Goal: Task Accomplishment & Management: Use online tool/utility

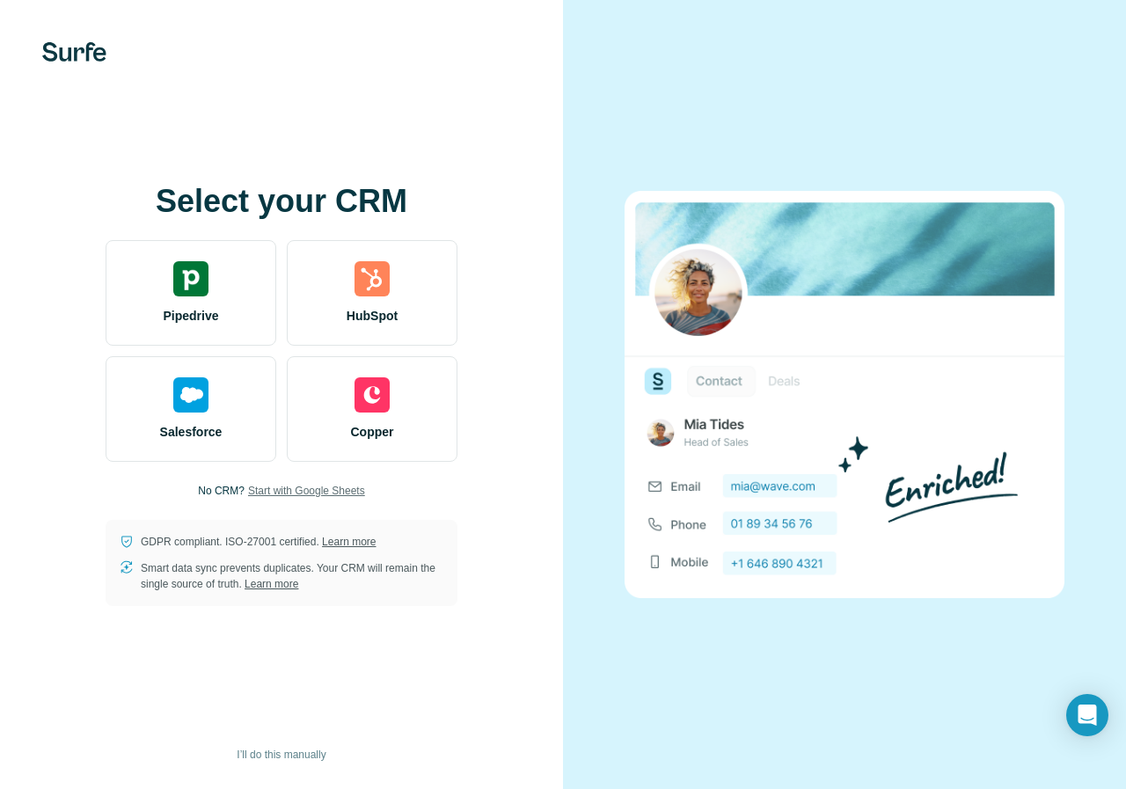
click at [263, 489] on span "Start with Google Sheets" at bounding box center [306, 491] width 117 height 16
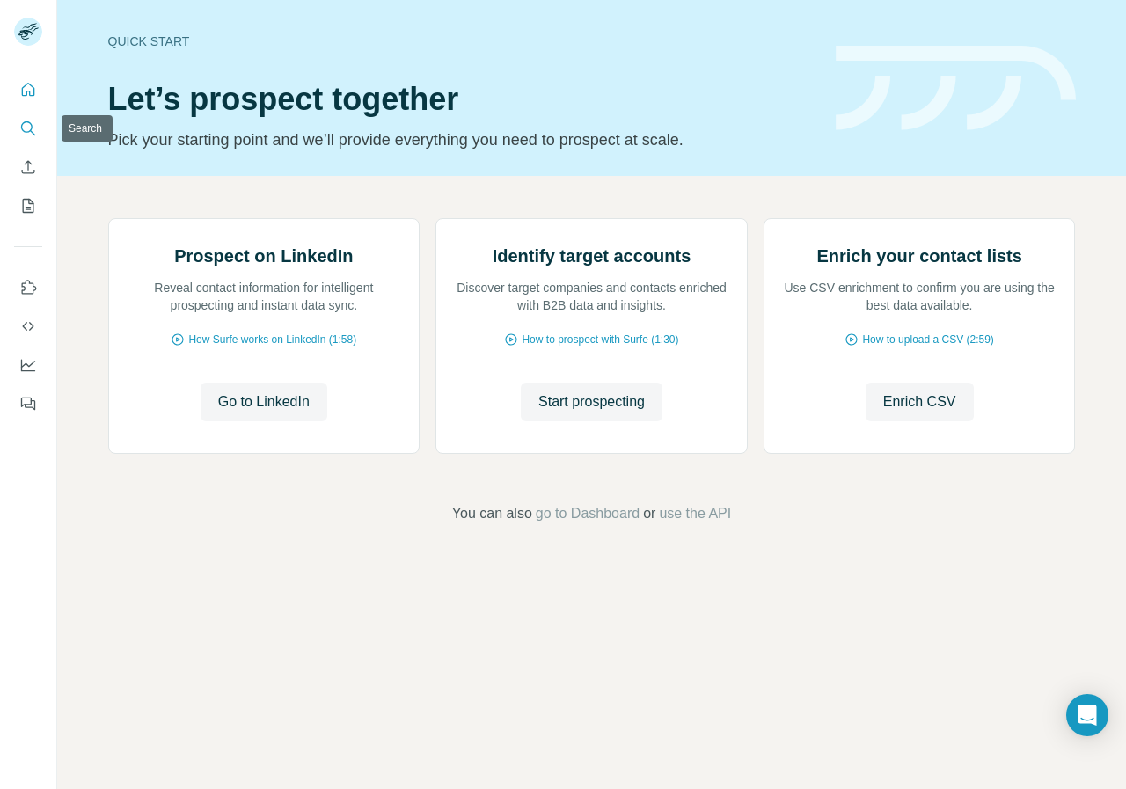
click at [26, 121] on icon "Search" at bounding box center [26, 126] width 11 height 11
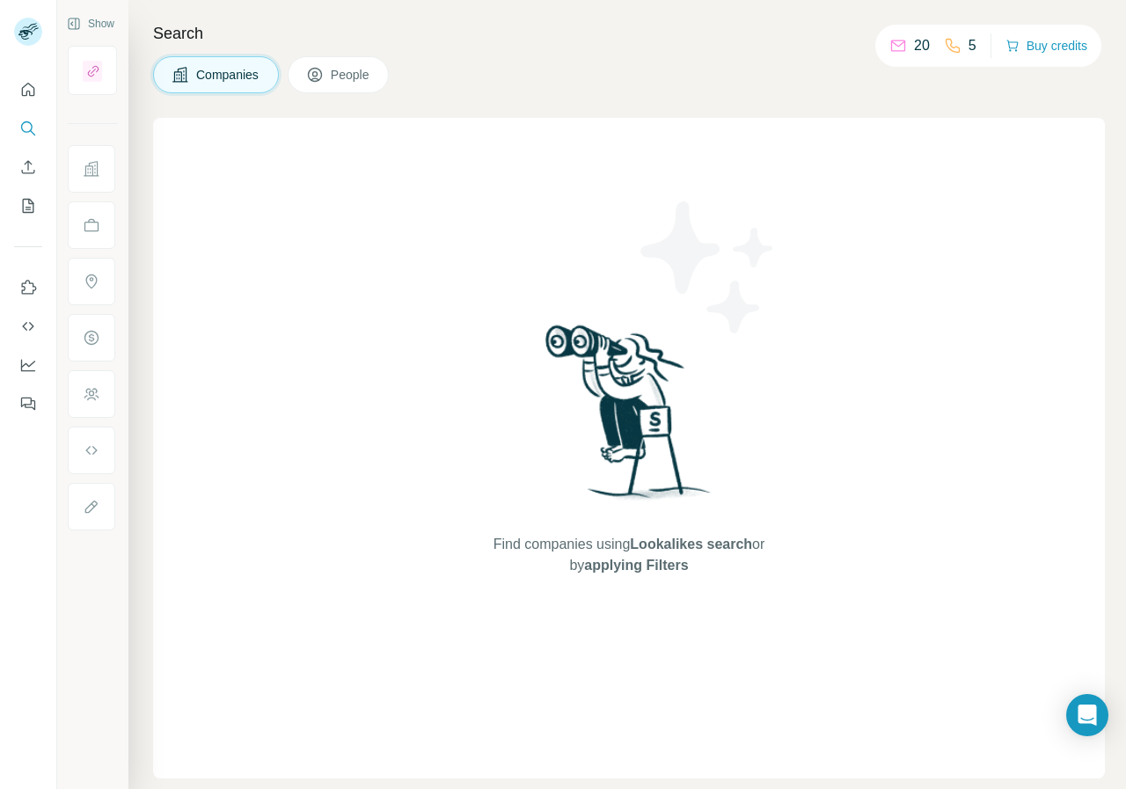
click at [348, 65] on button "People" at bounding box center [339, 74] width 102 height 37
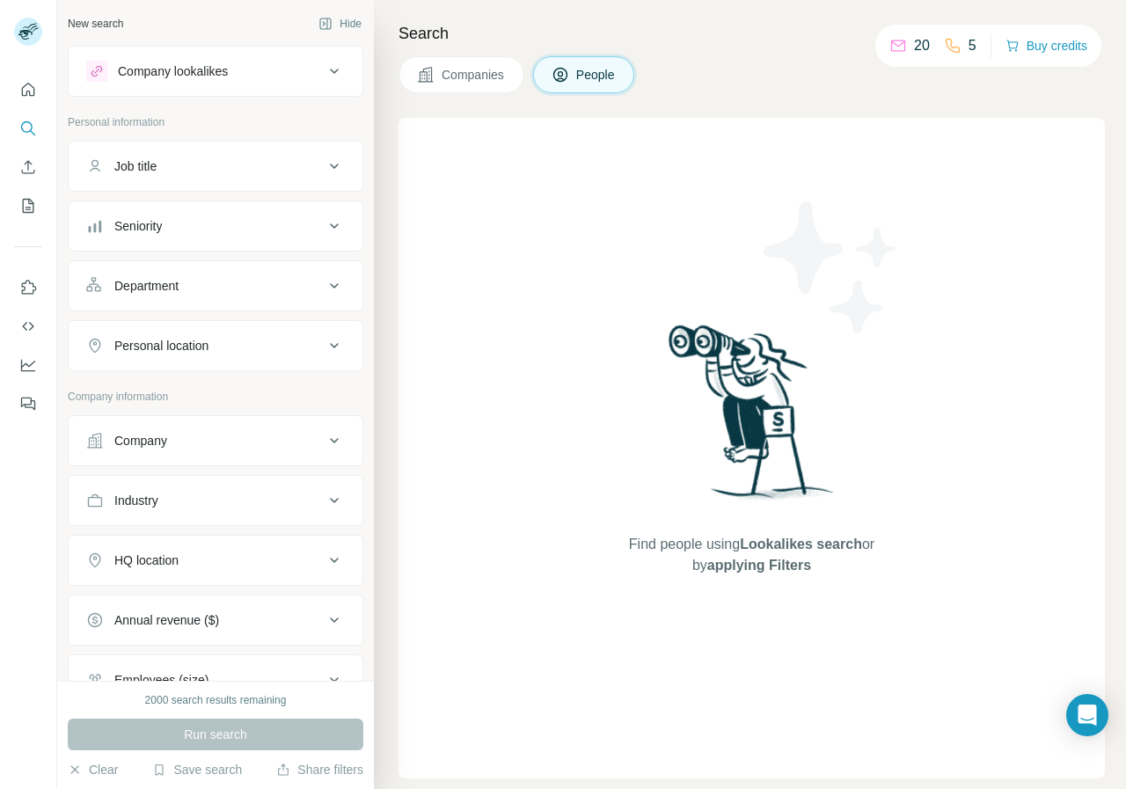
click at [324, 69] on icon at bounding box center [334, 71] width 21 height 21
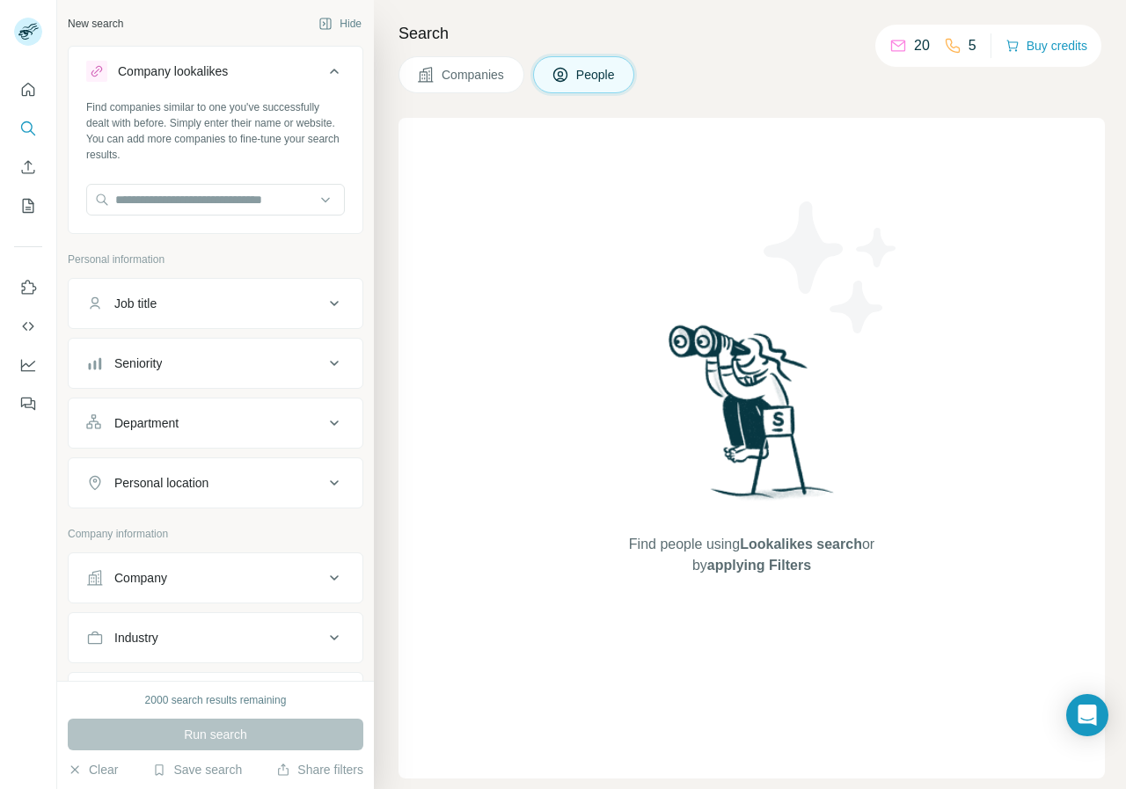
click at [354, 87] on div "New search Hide Company lookalikes Find companies similar to one you've success…" at bounding box center [215, 340] width 317 height 681
click at [336, 23] on button "Hide" at bounding box center [340, 24] width 68 height 26
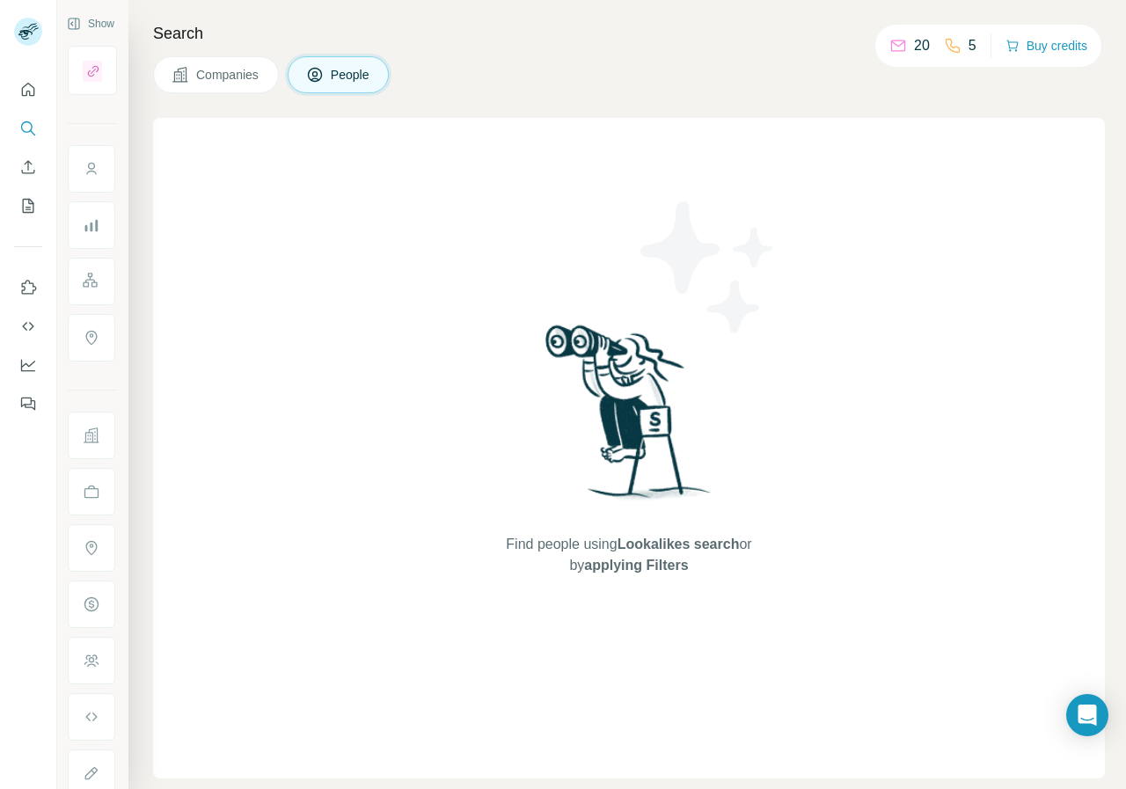
click at [354, 70] on span "People" at bounding box center [351, 75] width 40 height 18
click at [891, 45] on icon at bounding box center [898, 46] width 18 height 18
click at [470, 280] on div "Find people using Lookalikes search or by applying Filters" at bounding box center [629, 448] width 952 height 660
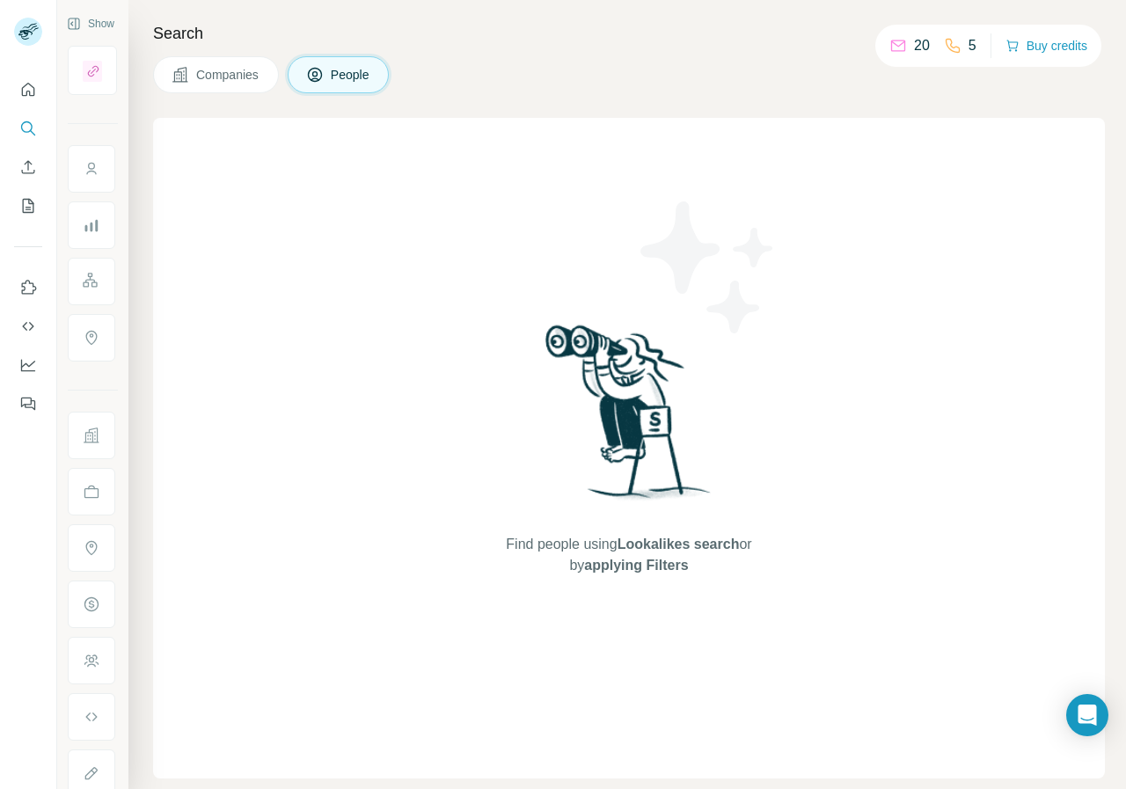
click at [361, 74] on span "People" at bounding box center [351, 75] width 40 height 18
click at [239, 70] on span "Companies" at bounding box center [228, 75] width 64 height 18
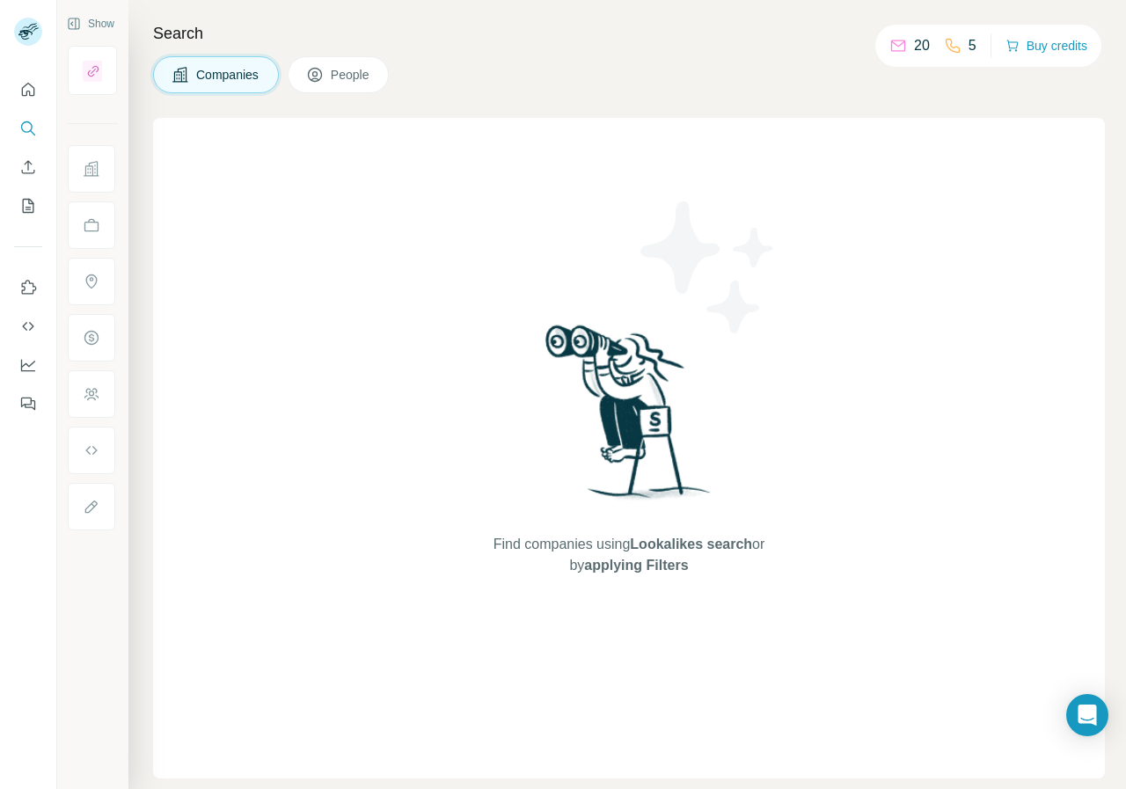
click at [364, 75] on span "People" at bounding box center [351, 75] width 40 height 18
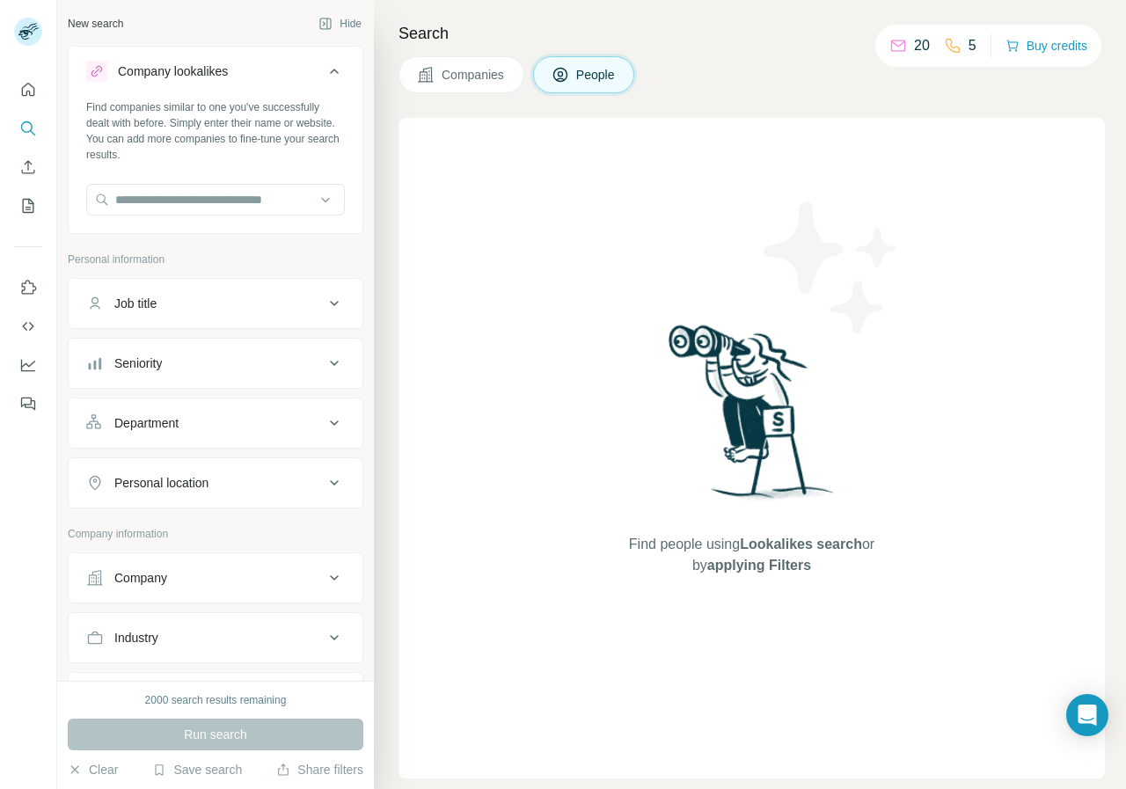
click at [398, 75] on div "Companies People" at bounding box center [516, 74] width 236 height 37
click at [508, 165] on div "Find people using Lookalikes search or by applying Filters" at bounding box center [751, 448] width 706 height 660
click at [747, 548] on span "Lookalikes search" at bounding box center [801, 543] width 122 height 15
click at [757, 569] on span "applying Filters" at bounding box center [759, 565] width 104 height 15
click at [757, 568] on span "applying Filters" at bounding box center [759, 565] width 104 height 15
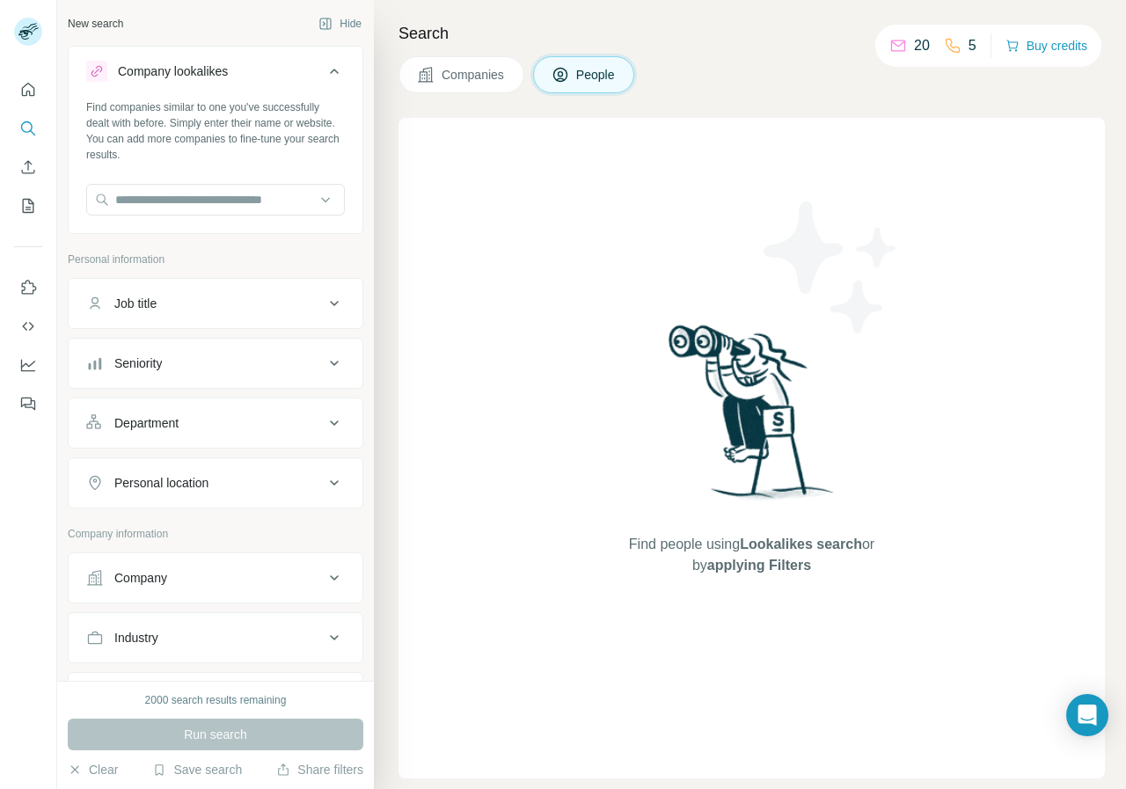
drag, startPoint x: 1085, startPoint y: 708, endPoint x: 611, endPoint y: 690, distance: 474.4
click at [611, 690] on div "Find people using Lookalikes search or by applying Filters" at bounding box center [752, 448] width 317 height 660
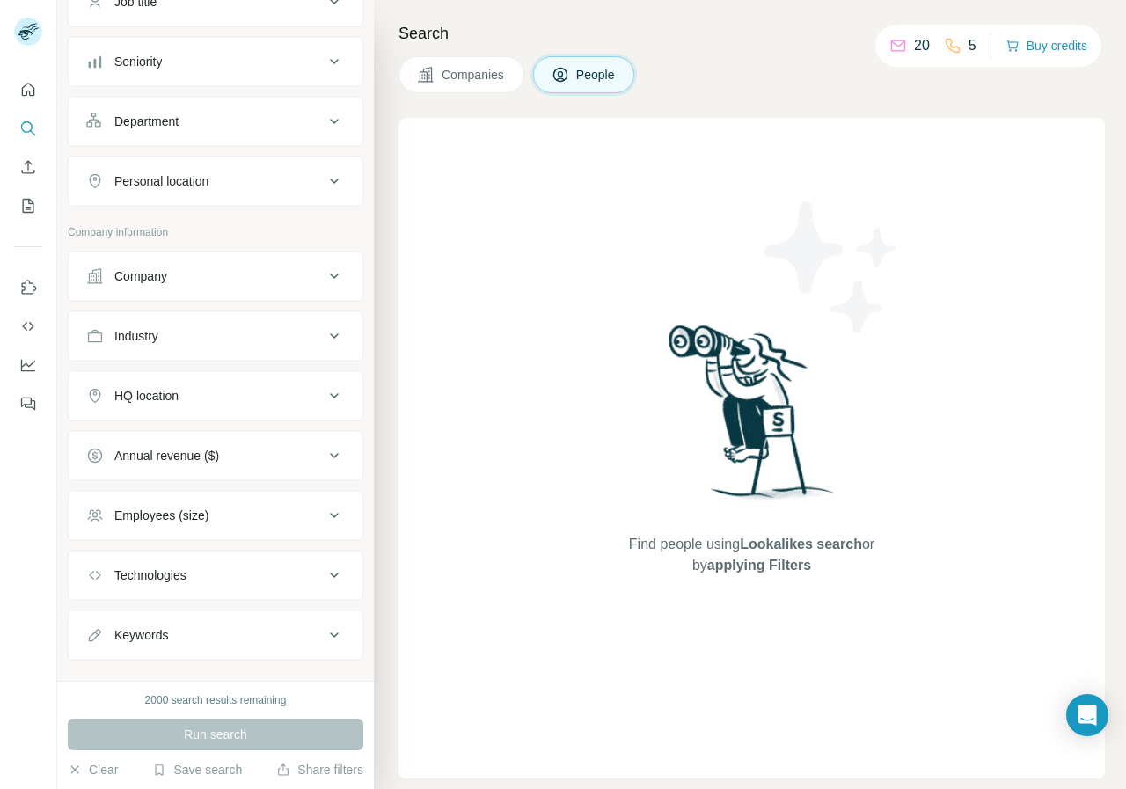
scroll to position [331, 0]
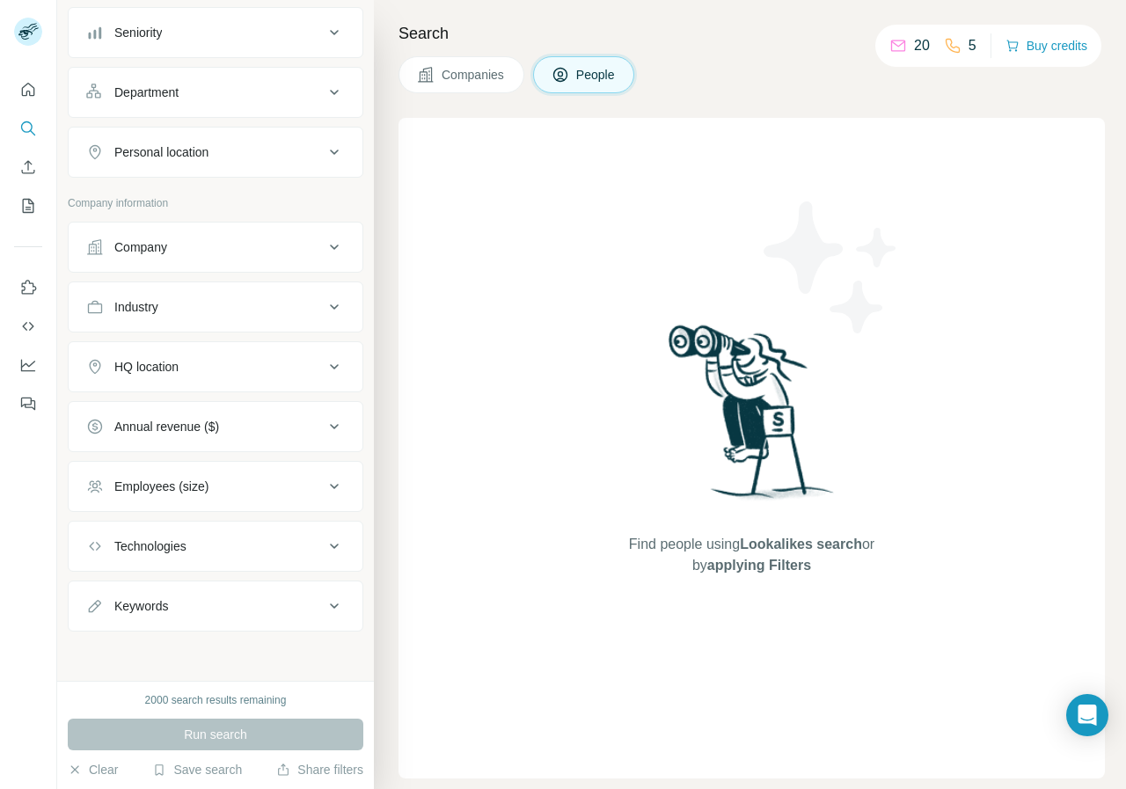
click at [204, 731] on div "Run search" at bounding box center [216, 735] width 296 height 32
click at [77, 767] on icon "button" at bounding box center [75, 769] width 14 height 14
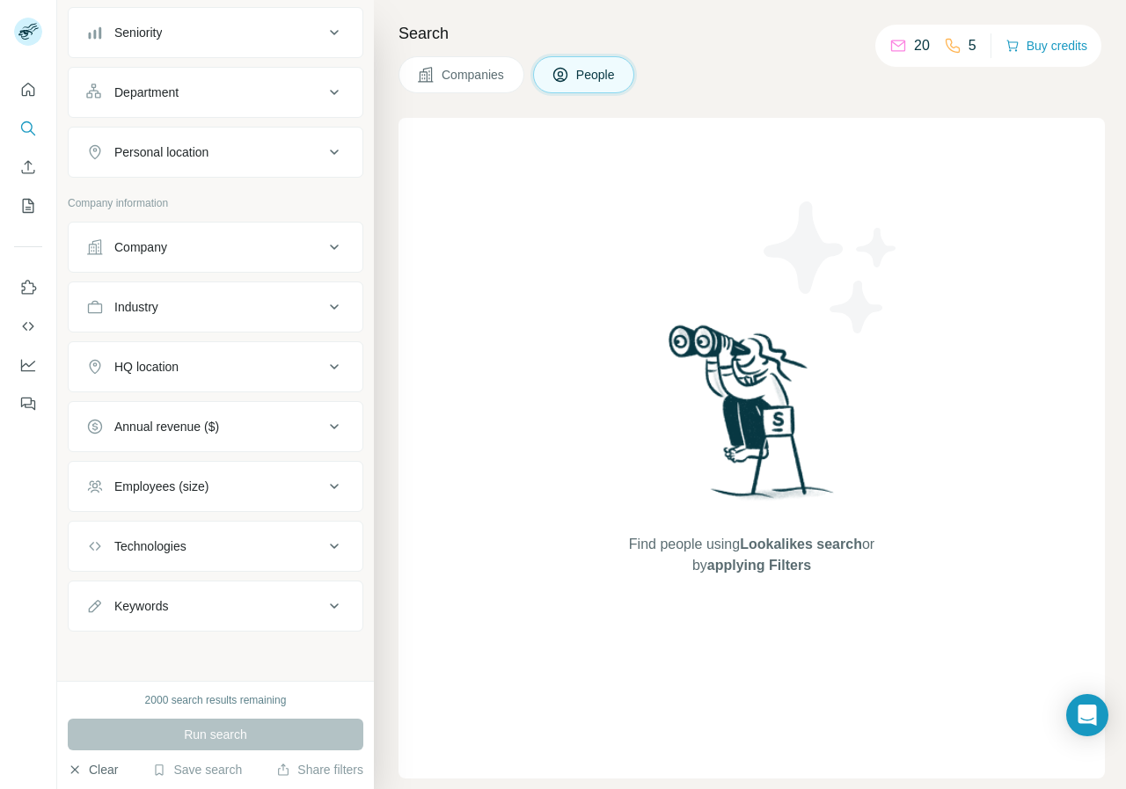
click at [77, 767] on icon "button" at bounding box center [75, 769] width 14 height 14
click at [565, 529] on div "Find people using Lookalikes search or by applying Filters" at bounding box center [751, 448] width 706 height 660
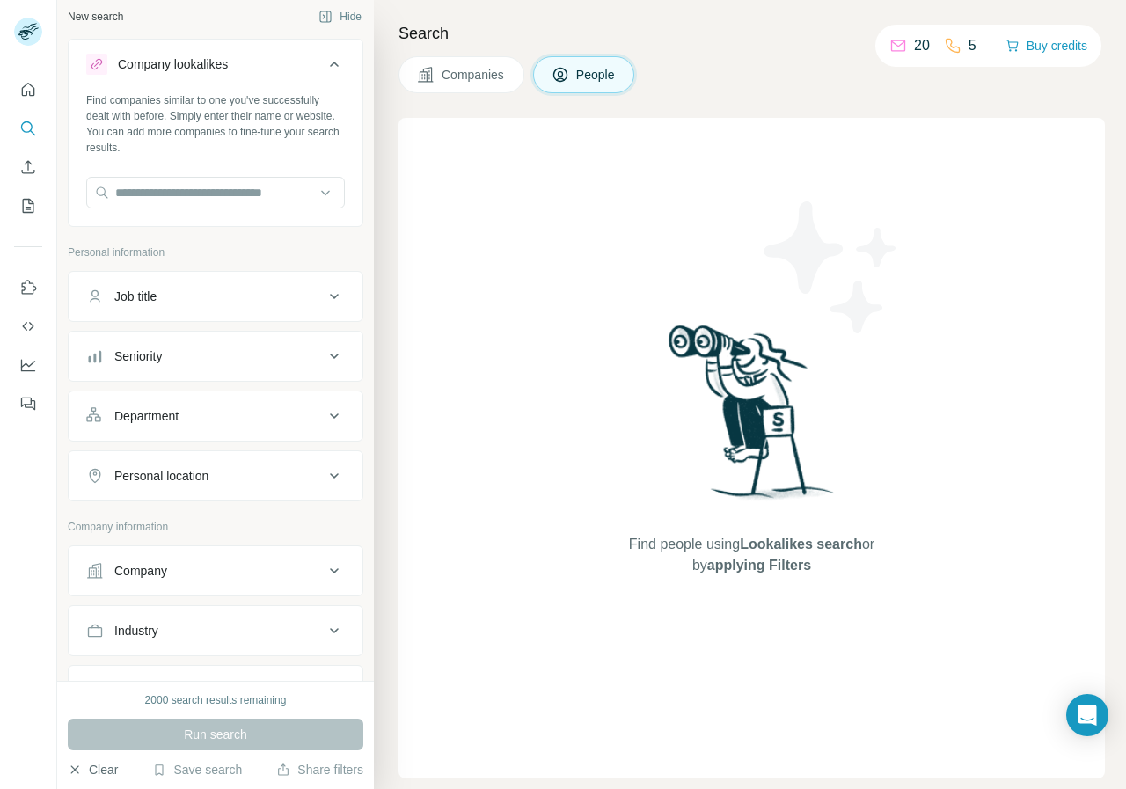
scroll to position [0, 0]
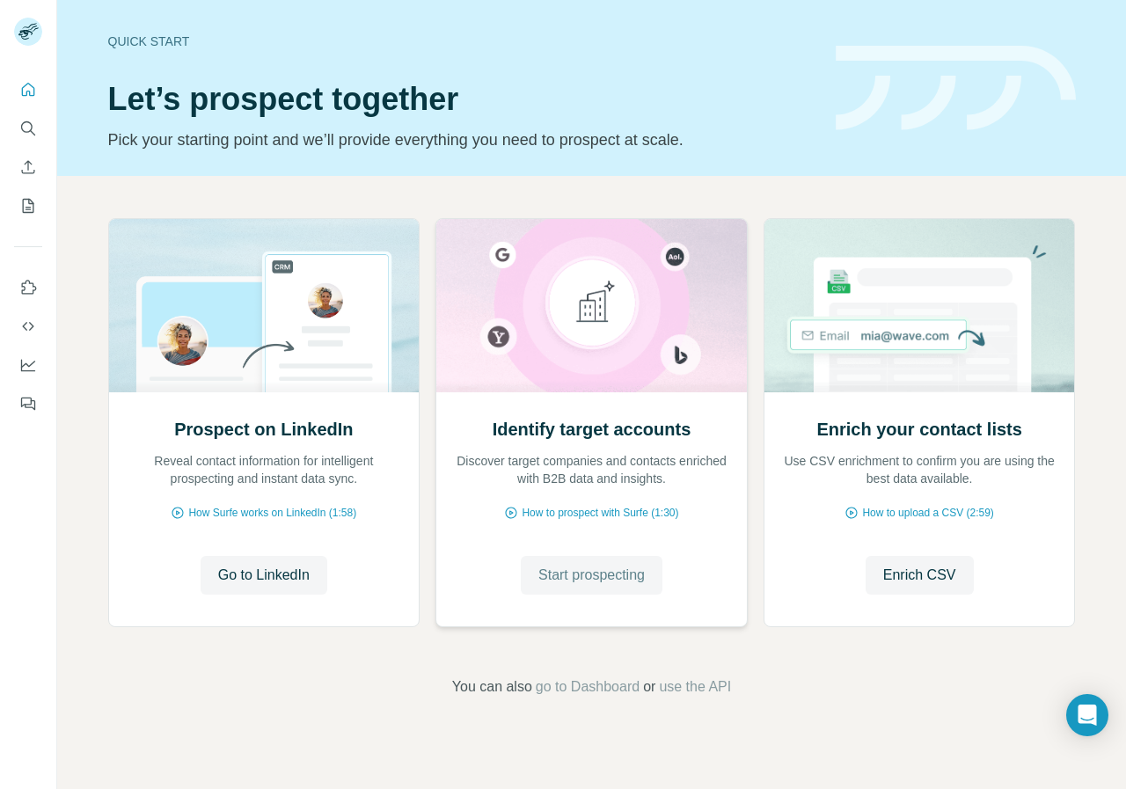
click at [606, 572] on span "Start prospecting" at bounding box center [591, 575] width 106 height 21
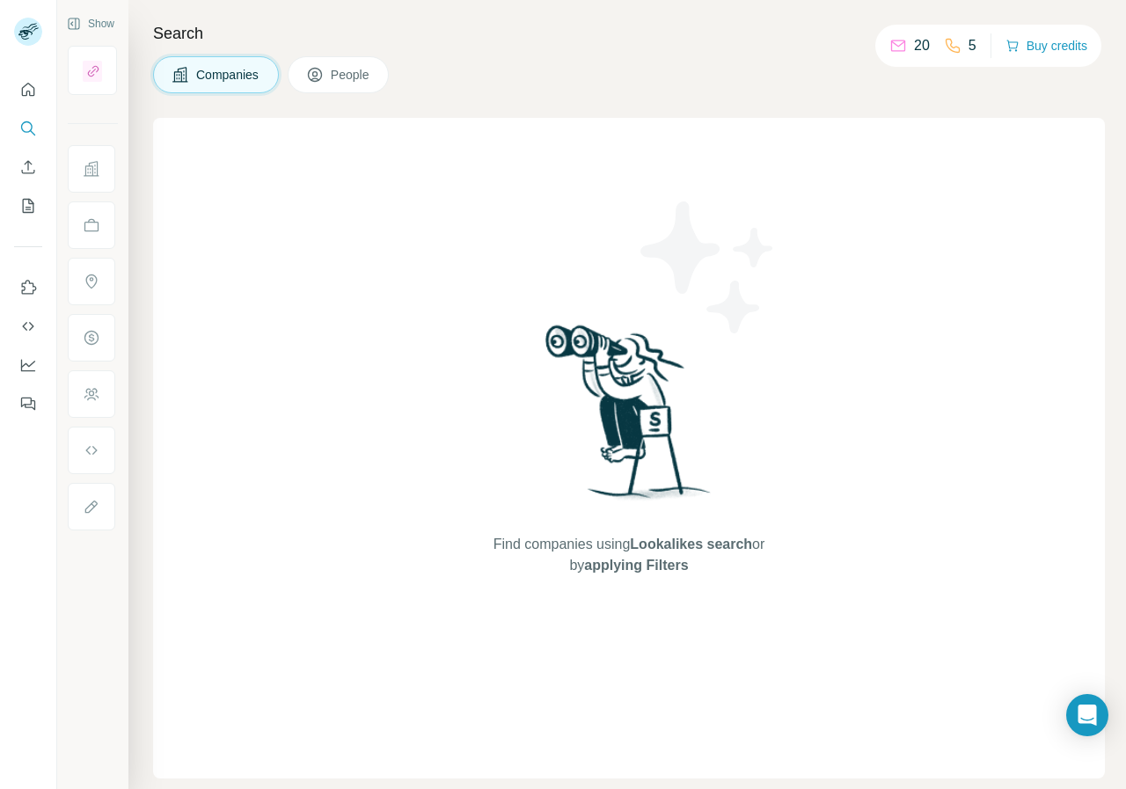
click at [366, 69] on span "People" at bounding box center [351, 75] width 40 height 18
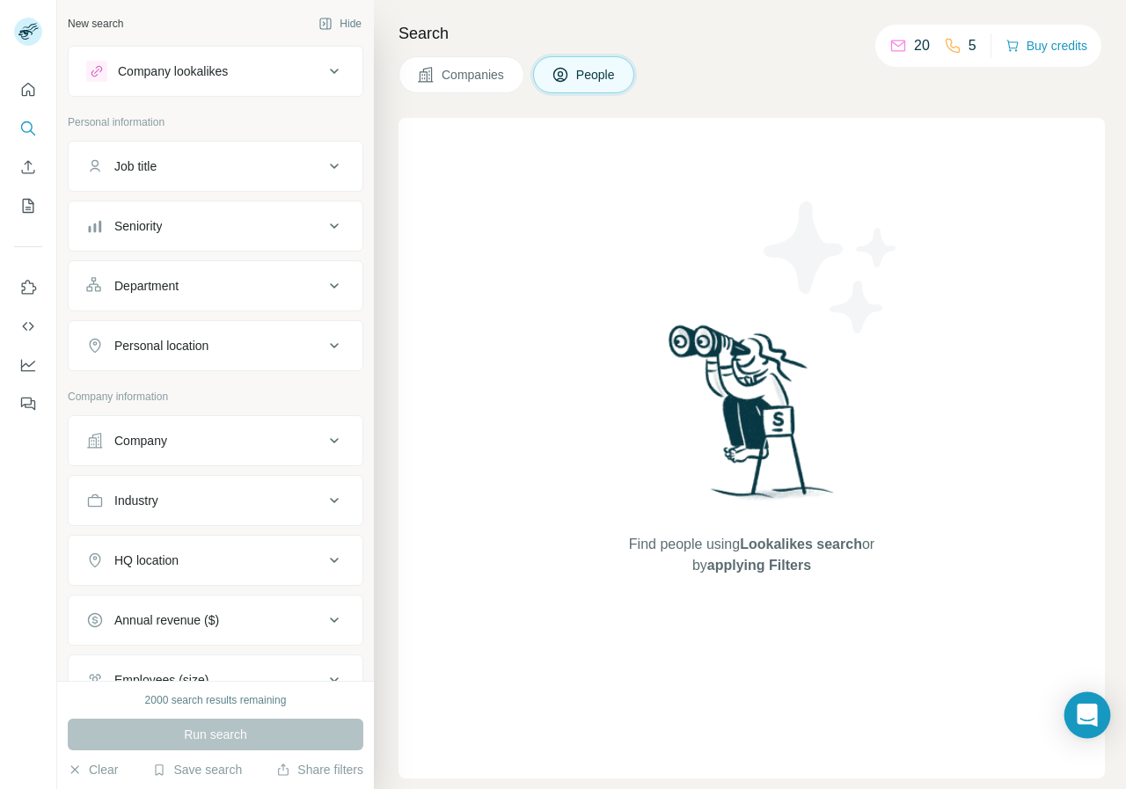
click at [1083, 703] on div "Open Intercom Messenger" at bounding box center [1087, 715] width 47 height 47
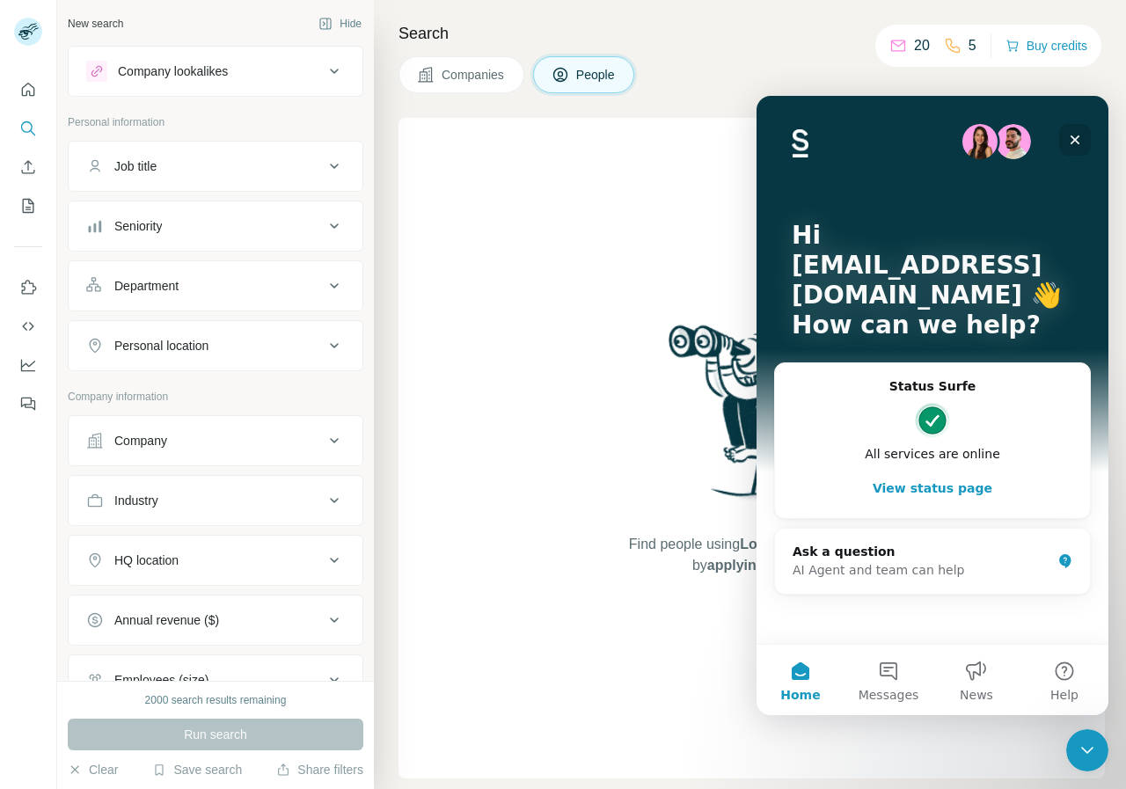
click at [1080, 134] on icon "Close" at bounding box center [1075, 140] width 14 height 14
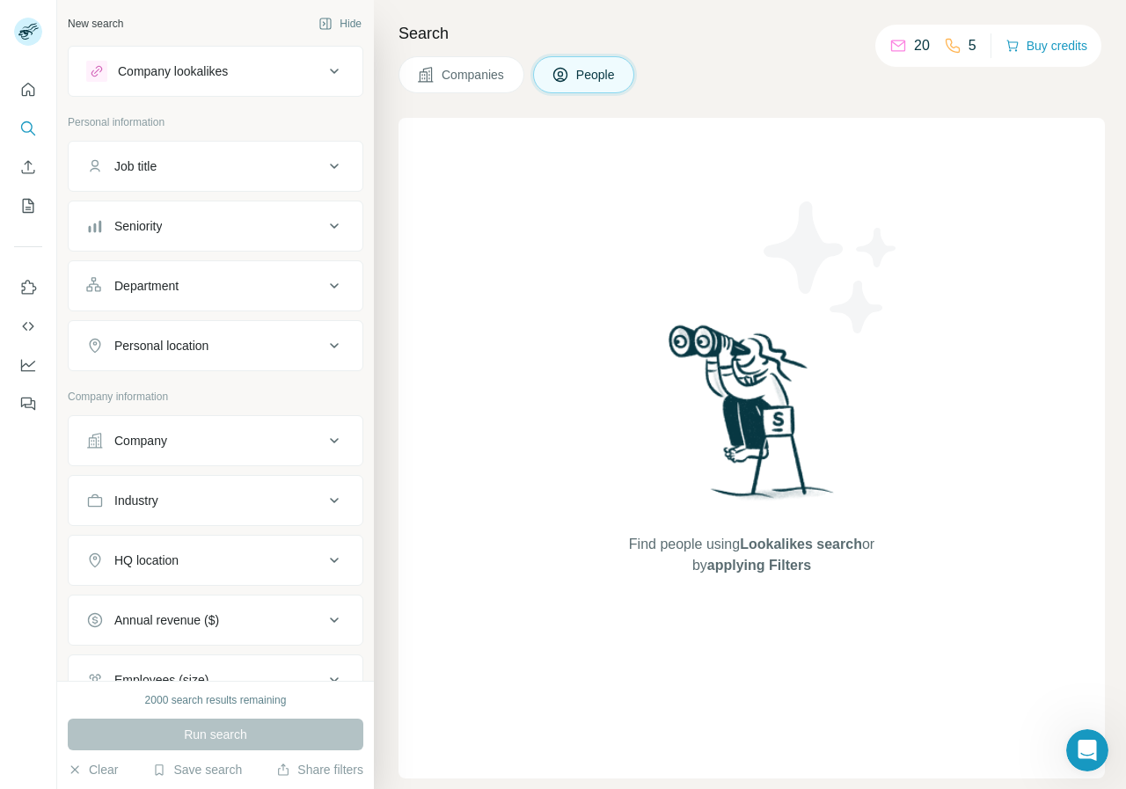
drag, startPoint x: 1113, startPoint y: 0, endPoint x: 634, endPoint y: 219, distance: 526.2
click at [634, 219] on div "Find people using Lookalikes search or by applying Filters" at bounding box center [752, 448] width 317 height 660
click at [26, 325] on icon "Use Surfe API" at bounding box center [28, 326] width 18 height 18
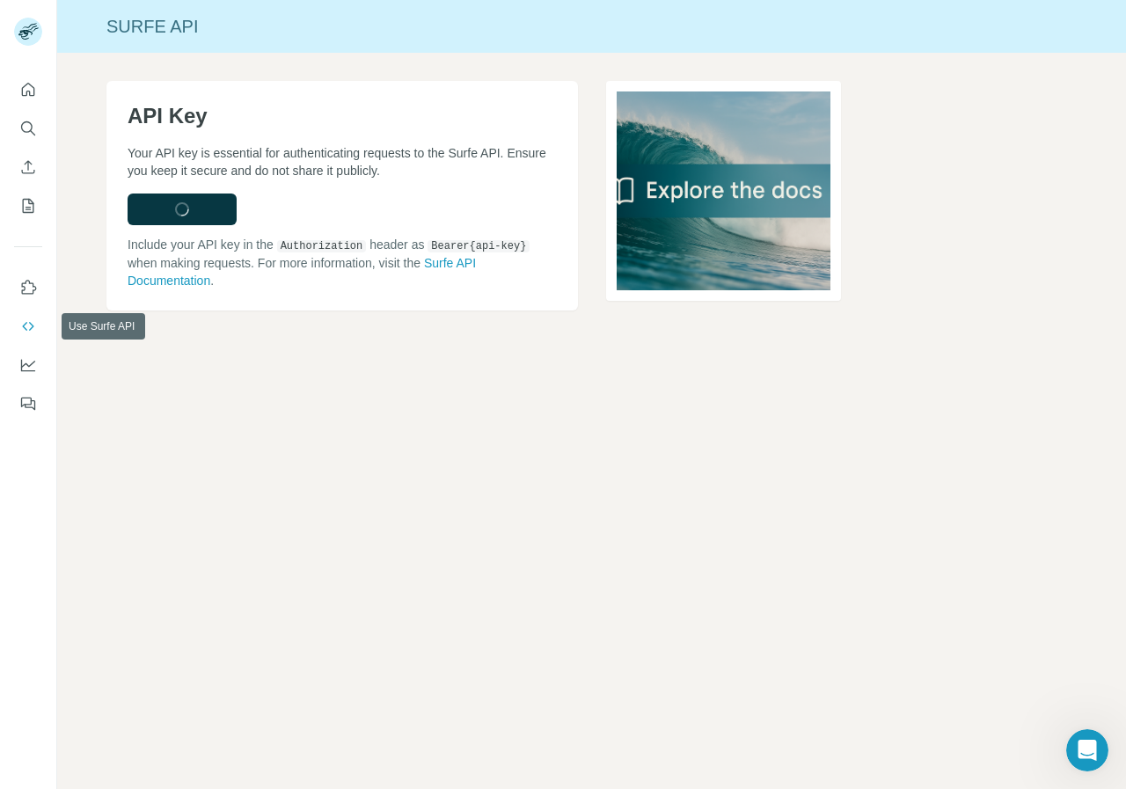
click at [26, 325] on icon "Use Surfe API" at bounding box center [28, 326] width 18 height 18
click at [30, 284] on icon "Use Surfe on LinkedIn" at bounding box center [28, 288] width 18 height 18
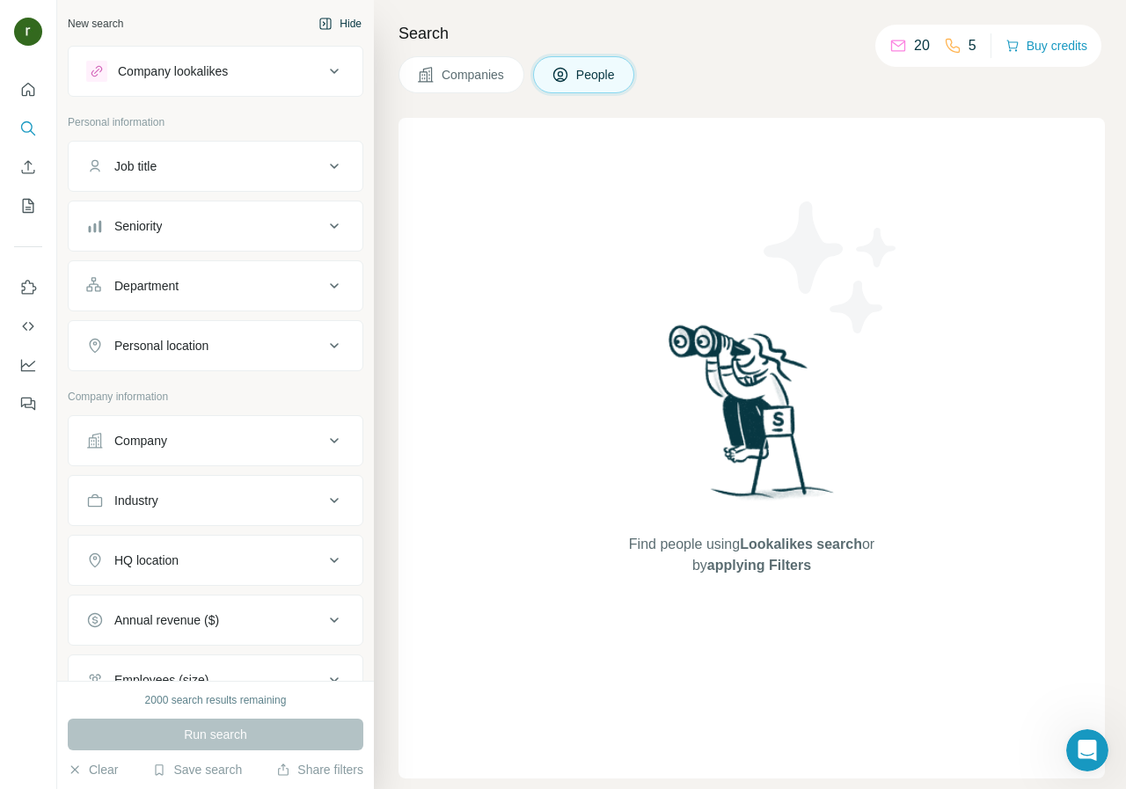
click at [328, 23] on button "Hide" at bounding box center [340, 24] width 68 height 26
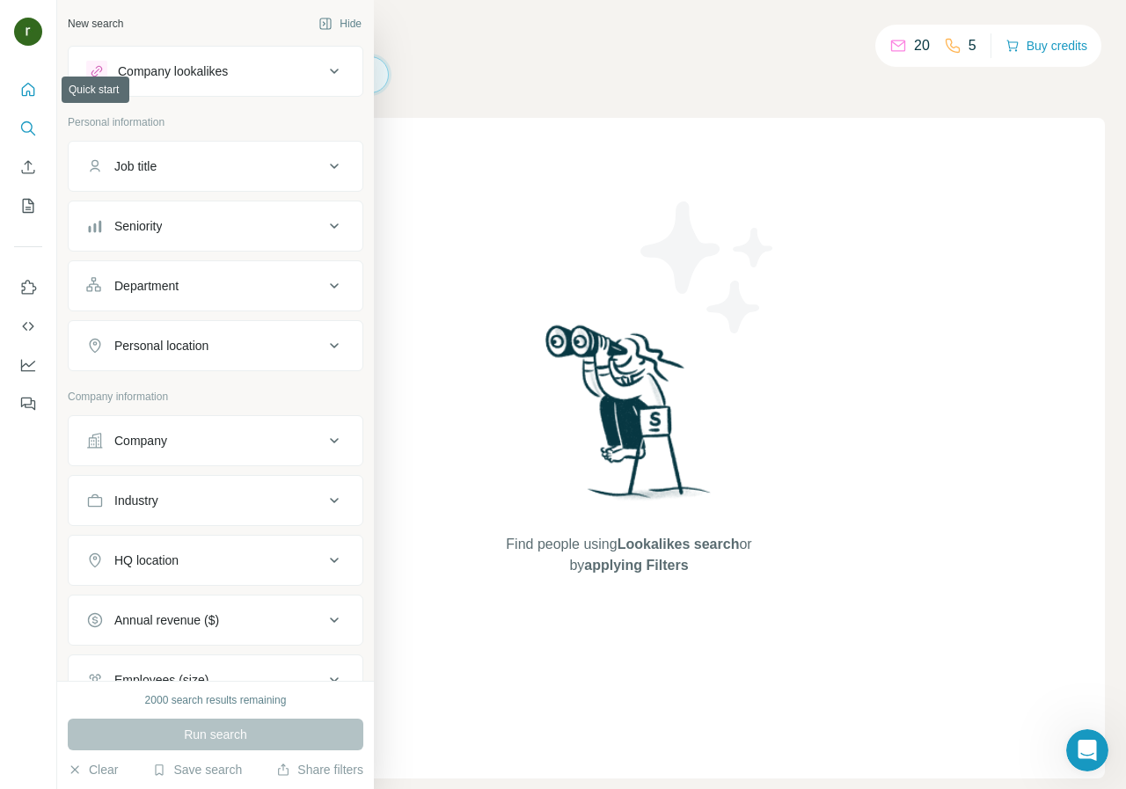
click at [30, 89] on icon "Quick start" at bounding box center [28, 90] width 18 height 18
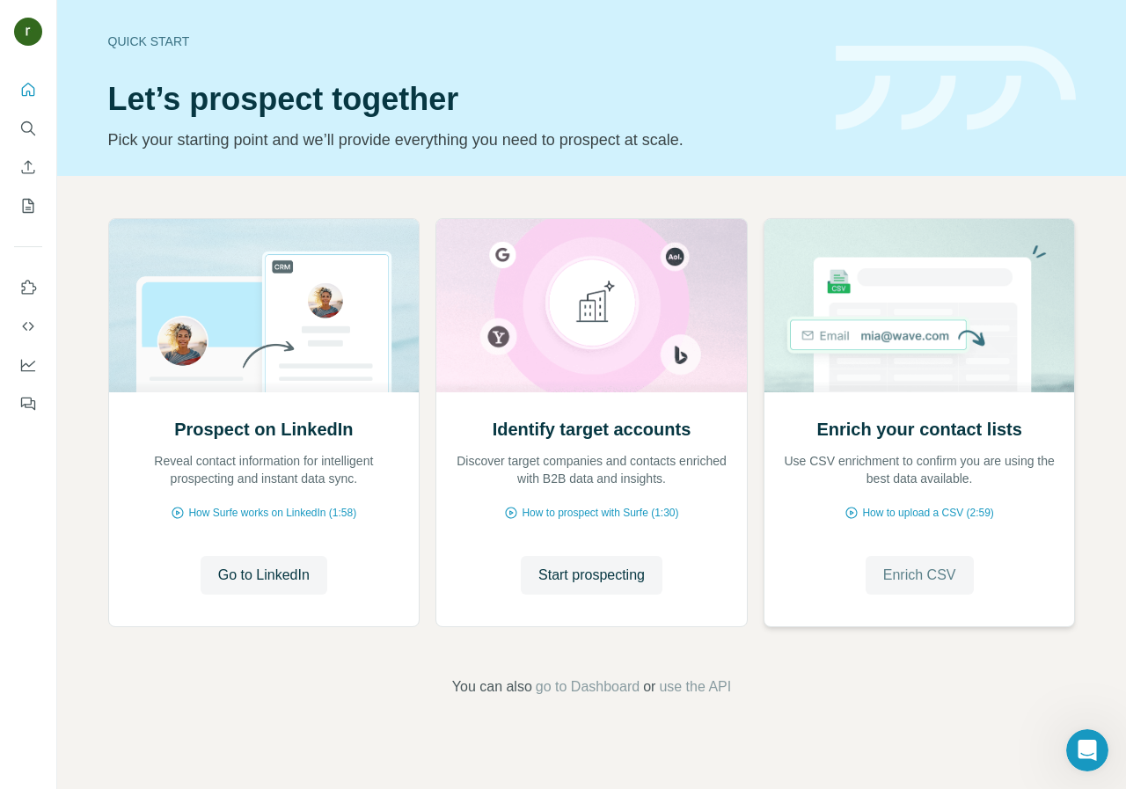
click at [915, 570] on span "Enrich CSV" at bounding box center [919, 575] width 73 height 21
click at [271, 579] on span "Go to LinkedIn" at bounding box center [263, 575] width 91 height 21
click at [244, 565] on span "Go to LinkedIn" at bounding box center [263, 575] width 91 height 21
click at [895, 511] on span "How to upload a CSV (2:59)" at bounding box center [927, 513] width 131 height 16
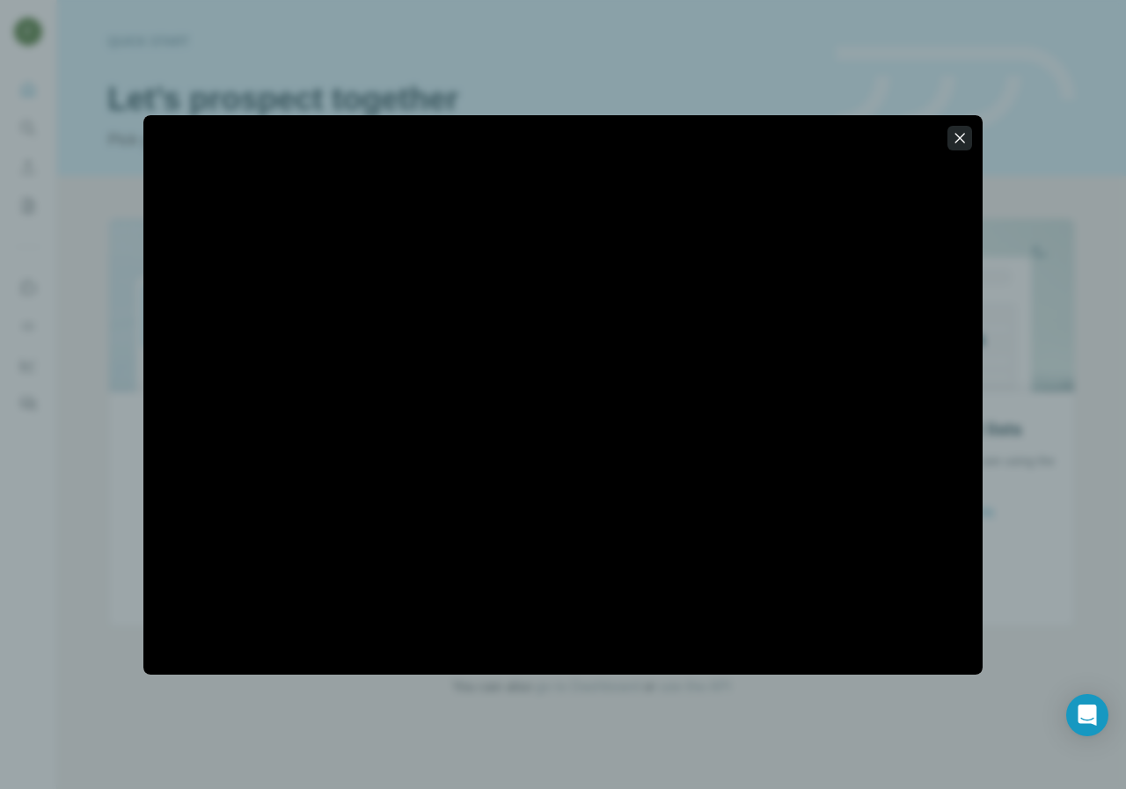
click at [961, 135] on icon "button" at bounding box center [960, 138] width 10 height 10
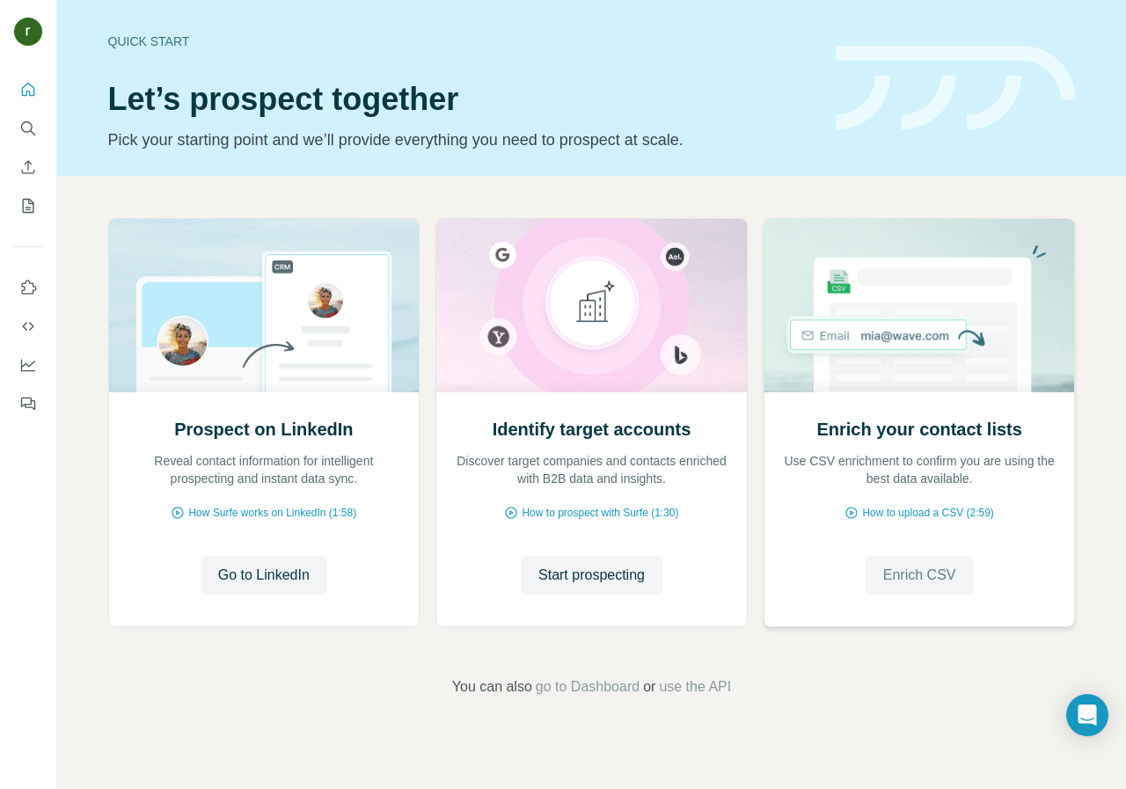
click at [922, 577] on span "Enrich CSV" at bounding box center [919, 575] width 73 height 21
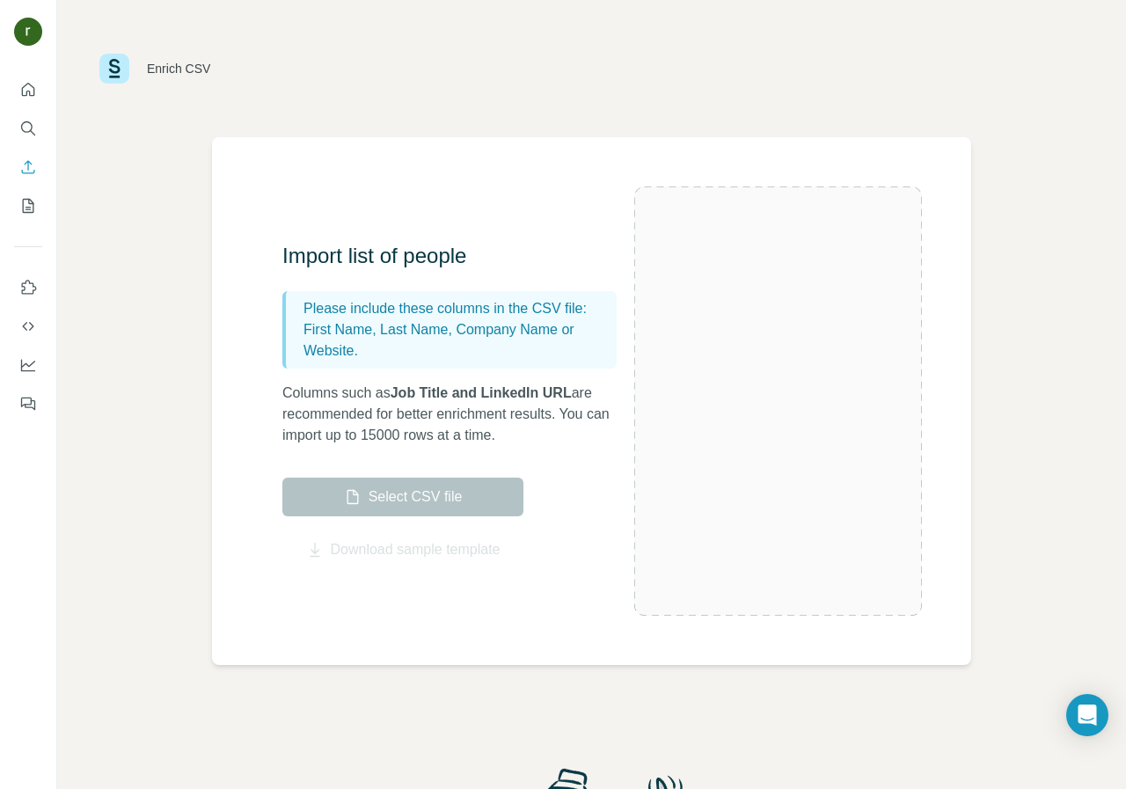
click at [393, 493] on label "Select CSV file" at bounding box center [402, 497] width 241 height 39
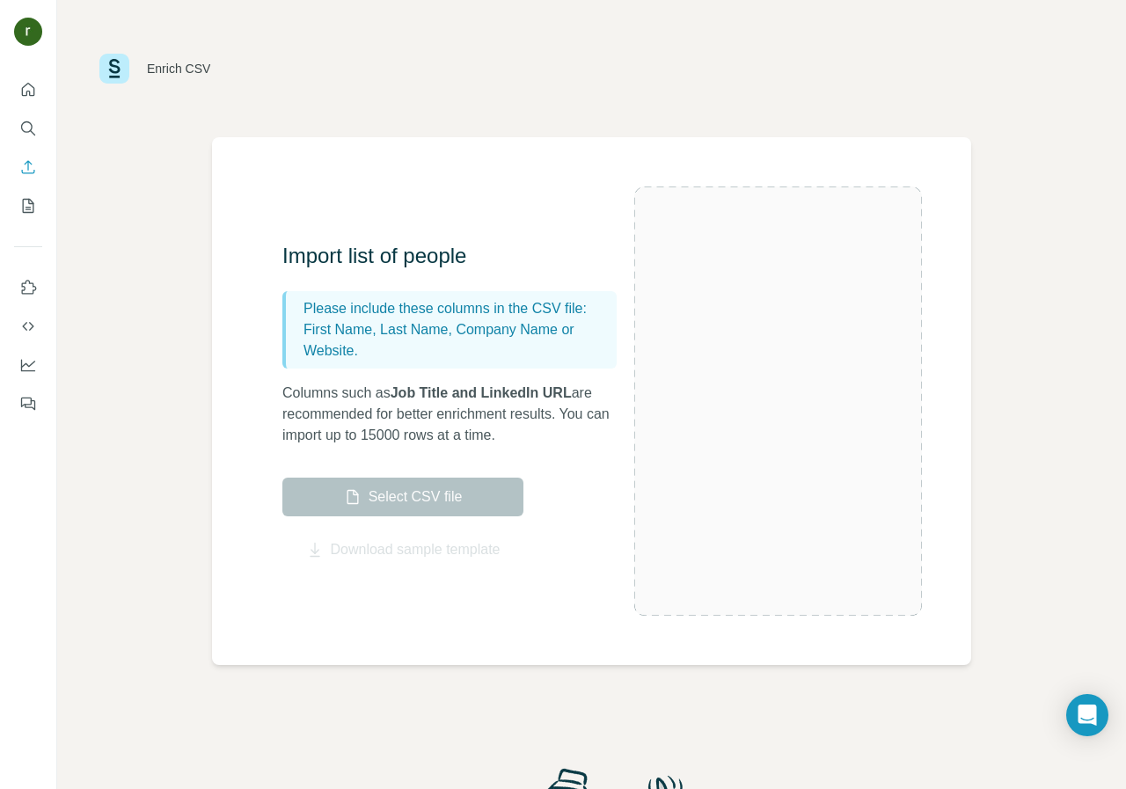
click at [393, 493] on label "Select CSV file" at bounding box center [402, 497] width 241 height 39
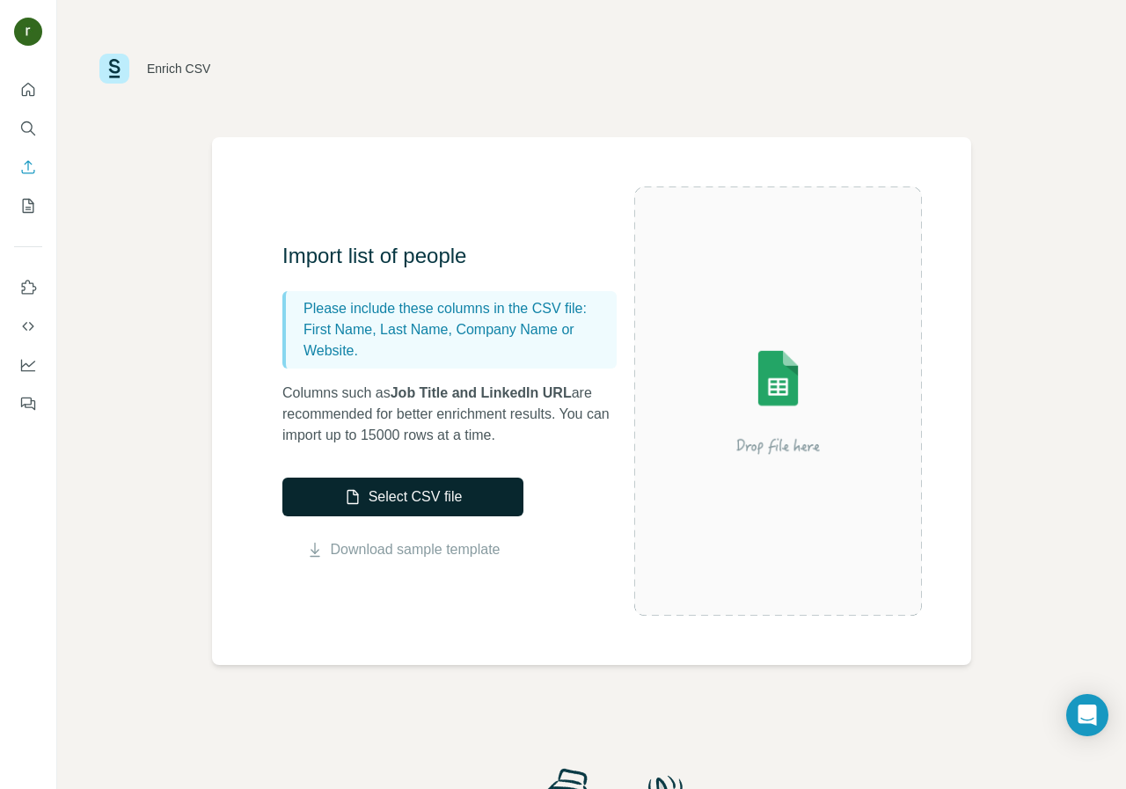
click at [444, 492] on button "Select CSV file" at bounding box center [402, 497] width 241 height 39
click at [427, 552] on link "Download sample template" at bounding box center [416, 549] width 170 height 21
click at [427, 545] on link "Download sample template" at bounding box center [416, 549] width 170 height 21
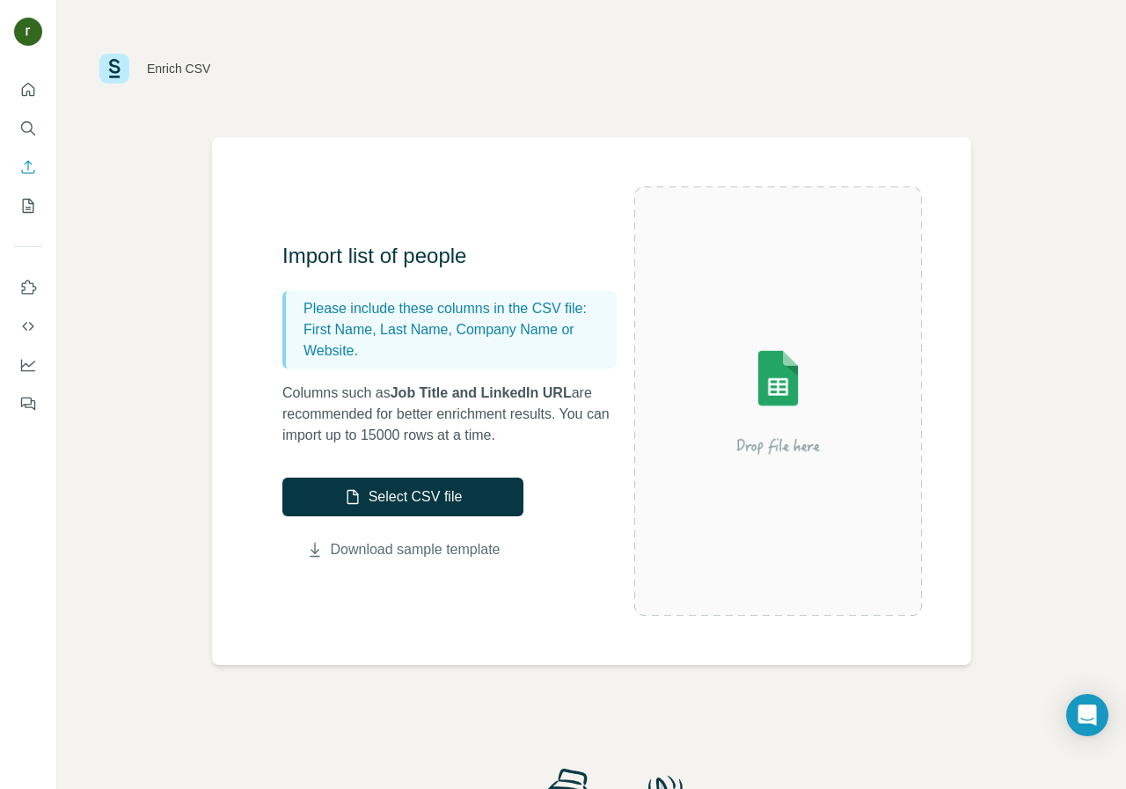
click at [427, 545] on link "Download sample template" at bounding box center [416, 549] width 170 height 21
click at [699, 67] on div "Enrich CSV" at bounding box center [591, 68] width 984 height 53
click at [449, 489] on button "Select CSV file" at bounding box center [402, 497] width 241 height 39
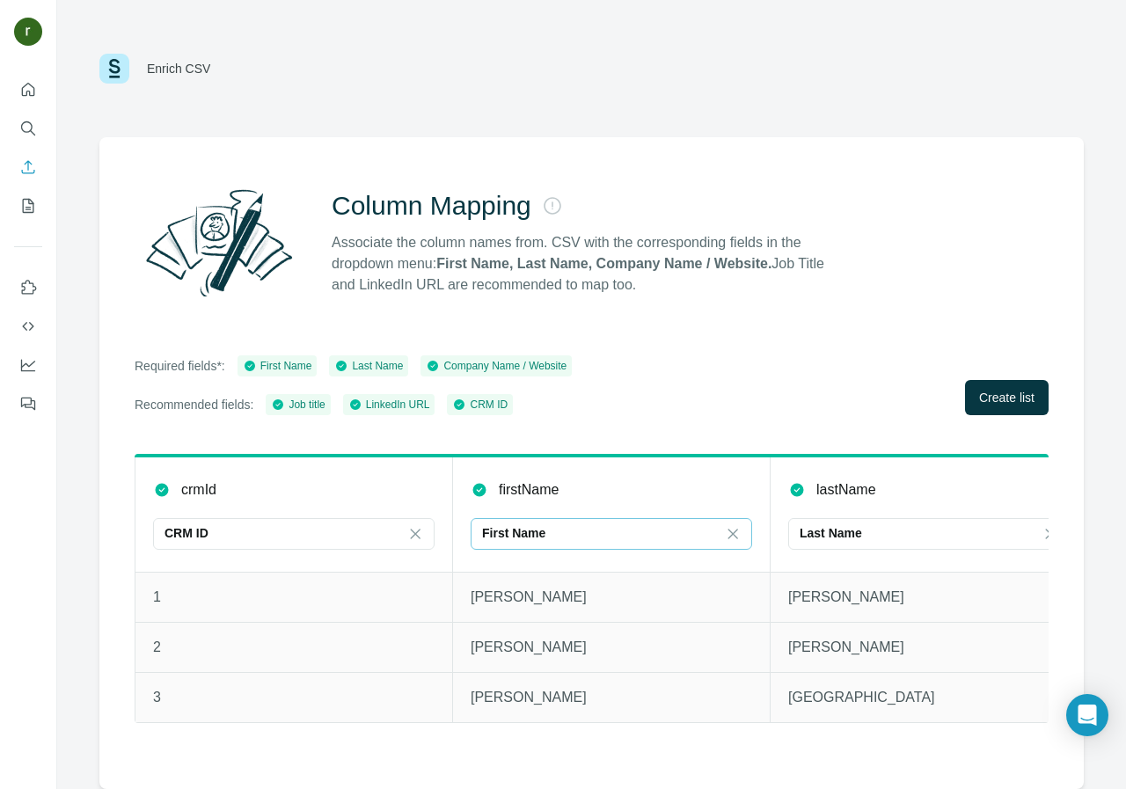
click at [486, 529] on p "First Name" at bounding box center [513, 533] width 63 height 18
type input "*******"
click at [804, 529] on p "Last Name" at bounding box center [830, 533] width 62 height 18
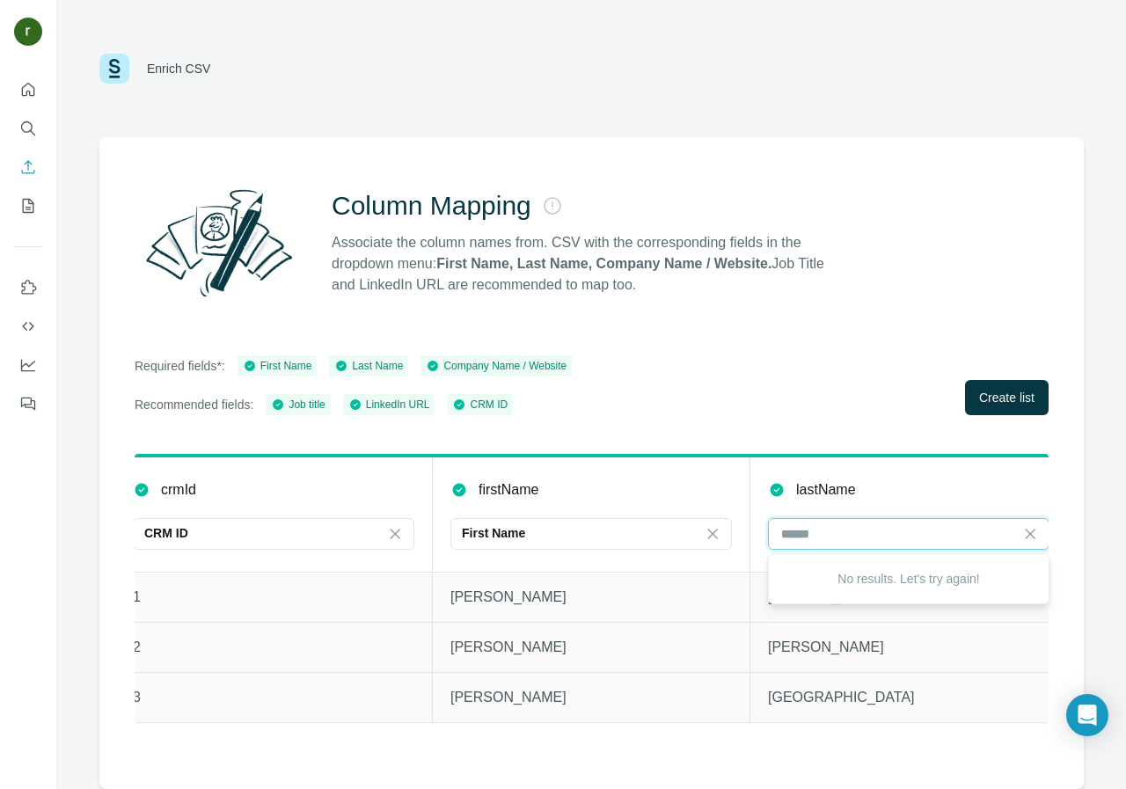
click at [785, 531] on input at bounding box center [897, 533] width 237 height 19
click at [799, 529] on p "Last Name" at bounding box center [810, 533] width 62 height 18
click at [711, 535] on icon at bounding box center [713, 534] width 10 height 10
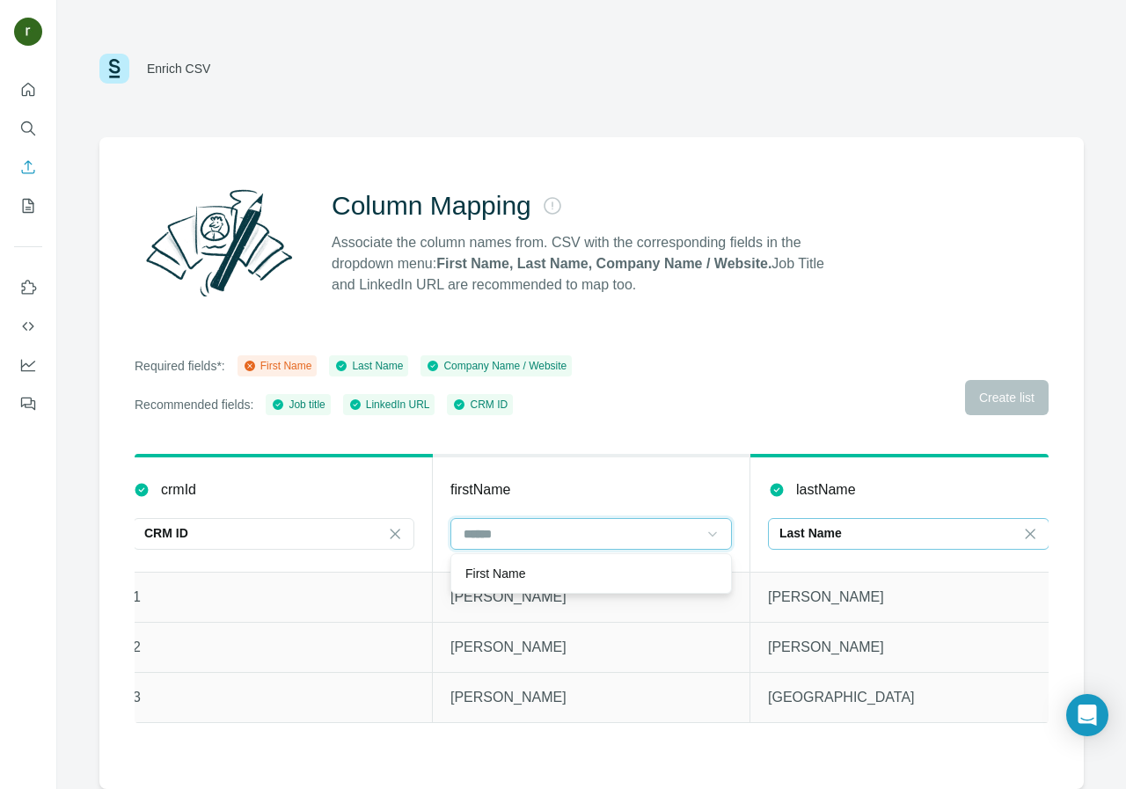
click at [473, 529] on input at bounding box center [580, 533] width 237 height 19
click at [476, 534] on input at bounding box center [580, 533] width 237 height 19
click at [478, 571] on p "First Name" at bounding box center [495, 574] width 60 height 18
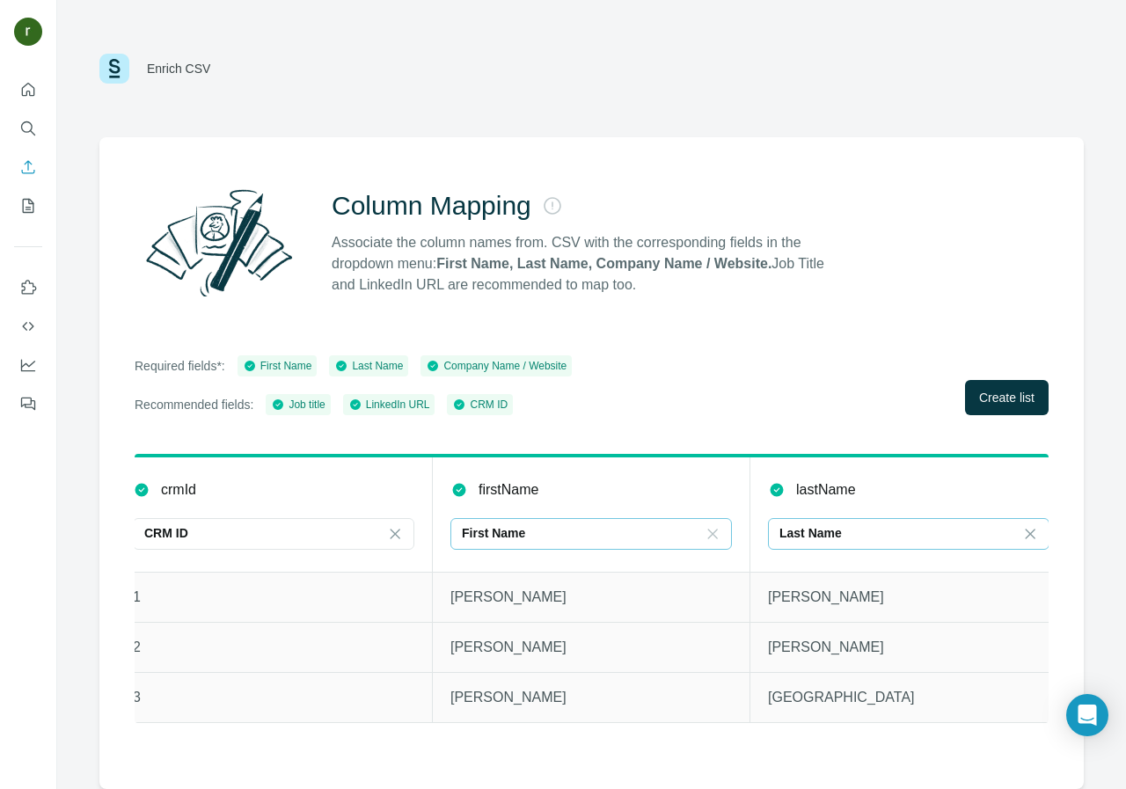
drag, startPoint x: 538, startPoint y: 525, endPoint x: 456, endPoint y: 522, distance: 82.7
click at [456, 522] on div "First Name" at bounding box center [590, 534] width 281 height 32
click at [463, 525] on input at bounding box center [580, 533] width 237 height 19
click at [465, 530] on p "First Name" at bounding box center [493, 533] width 63 height 18
type input "*******"
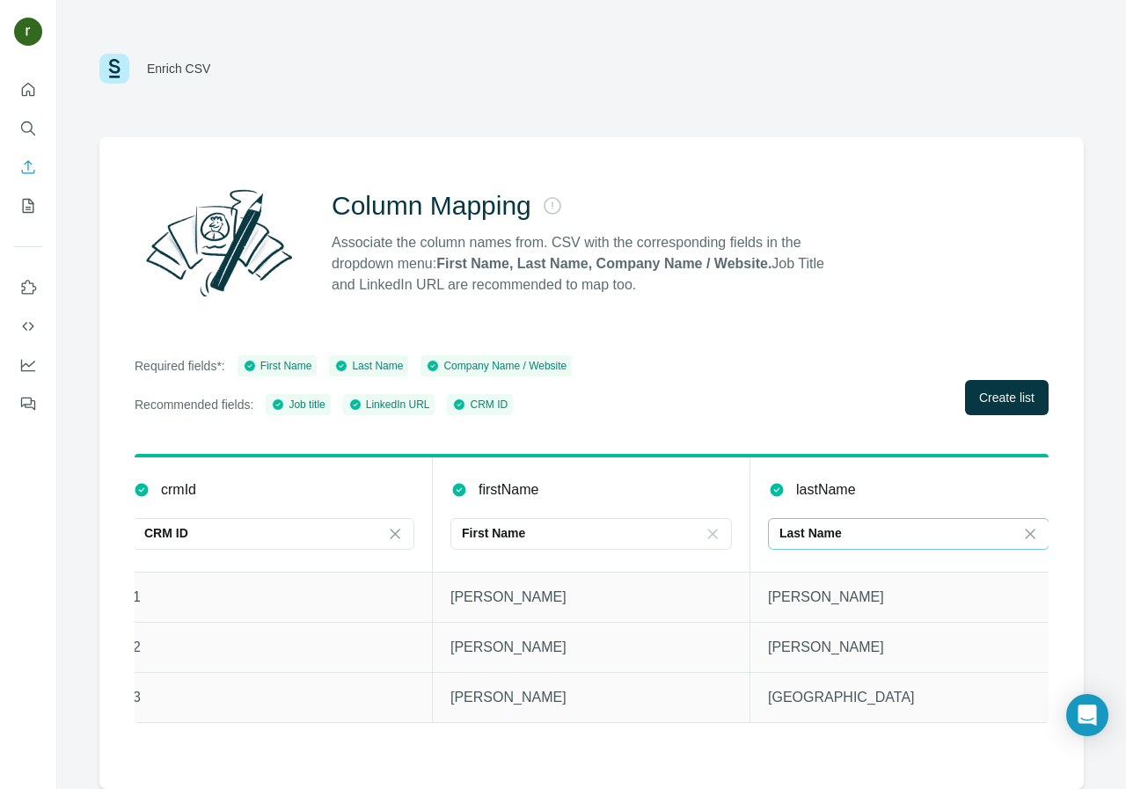
click at [784, 529] on p "Last Name" at bounding box center [810, 533] width 62 height 18
click at [513, 535] on p "First Name" at bounding box center [493, 533] width 63 height 18
type input "*******"
click at [1033, 532] on icon at bounding box center [1030, 534] width 18 height 18
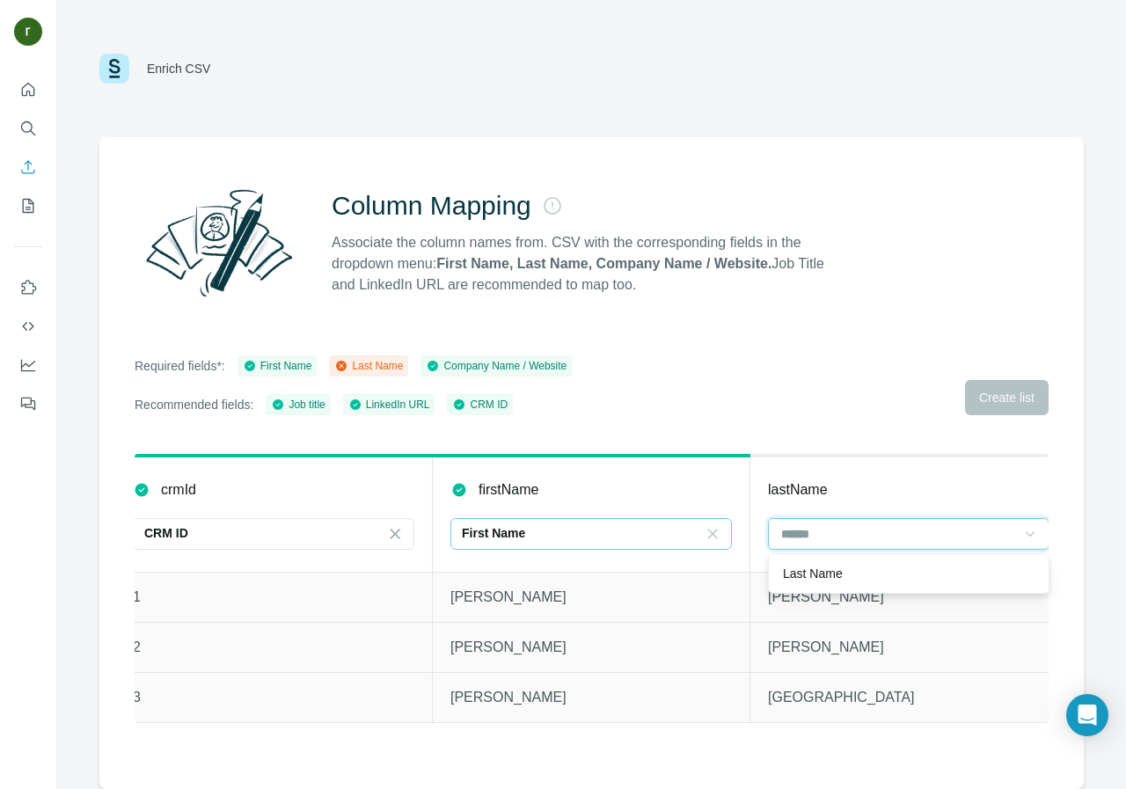
click at [792, 529] on input at bounding box center [897, 533] width 237 height 19
click at [786, 532] on input at bounding box center [897, 533] width 237 height 19
type input "*******"
click at [1030, 530] on icon at bounding box center [1030, 534] width 18 height 18
click at [789, 531] on input at bounding box center [897, 533] width 237 height 19
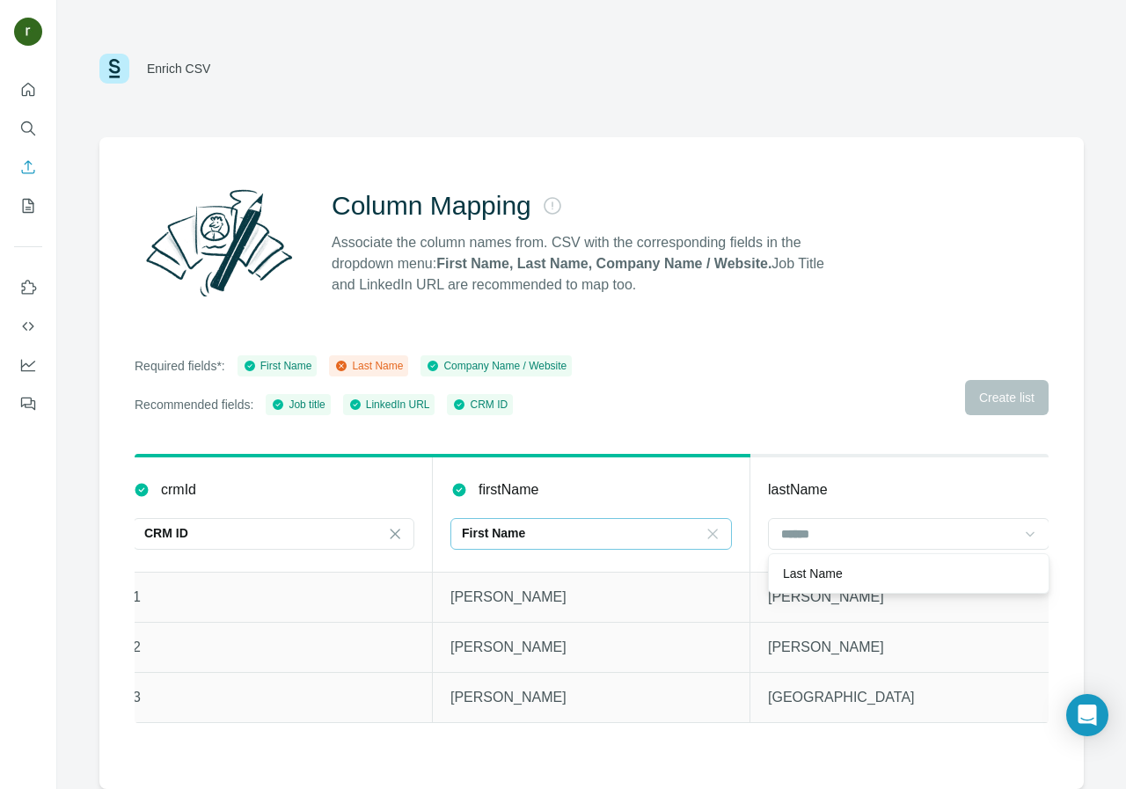
click at [992, 393] on div "Required fields*: First Name Last Name Company Name / Website Recommended field…" at bounding box center [592, 385] width 914 height 60
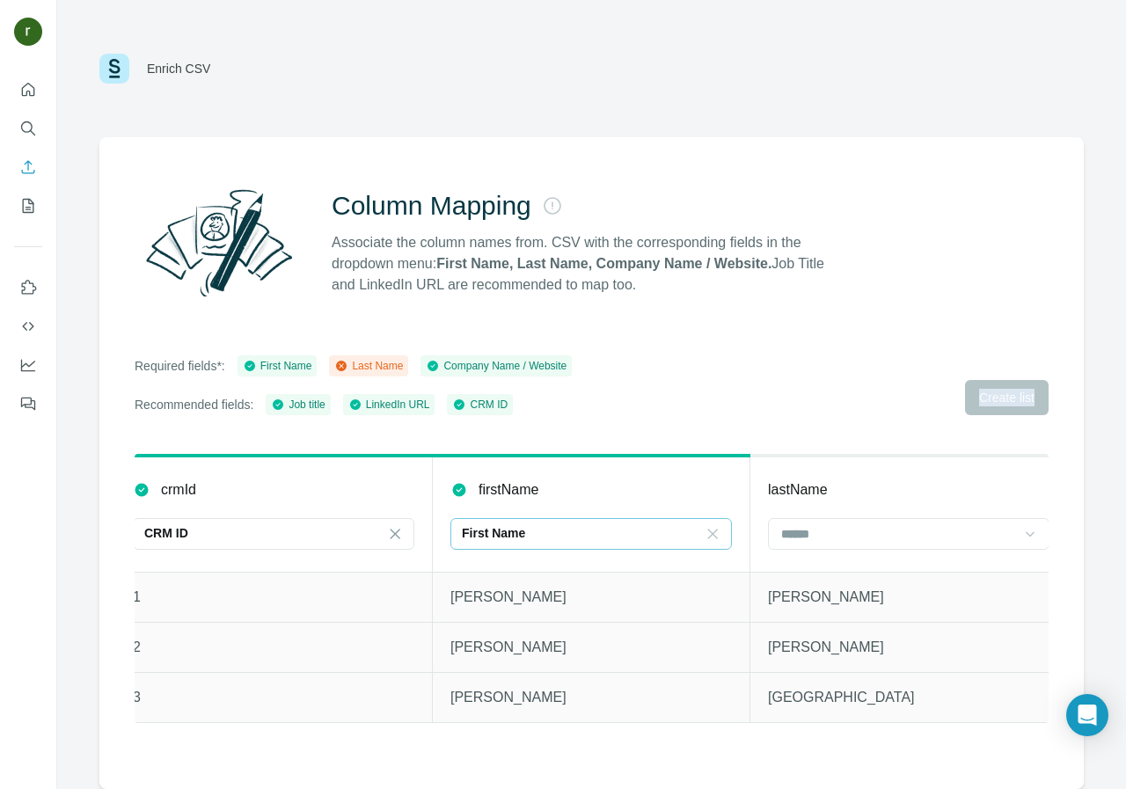
click at [992, 393] on div "Required fields*: First Name Last Name Company Name / Website Recommended field…" at bounding box center [592, 385] width 914 height 60
click at [499, 598] on p "Maged" at bounding box center [590, 597] width 281 height 21
drag, startPoint x: 514, startPoint y: 595, endPoint x: 434, endPoint y: 595, distance: 80.0
click at [434, 595] on td "Maged" at bounding box center [591, 597] width 317 height 50
click at [590, 599] on p "Maged" at bounding box center [590, 597] width 281 height 21
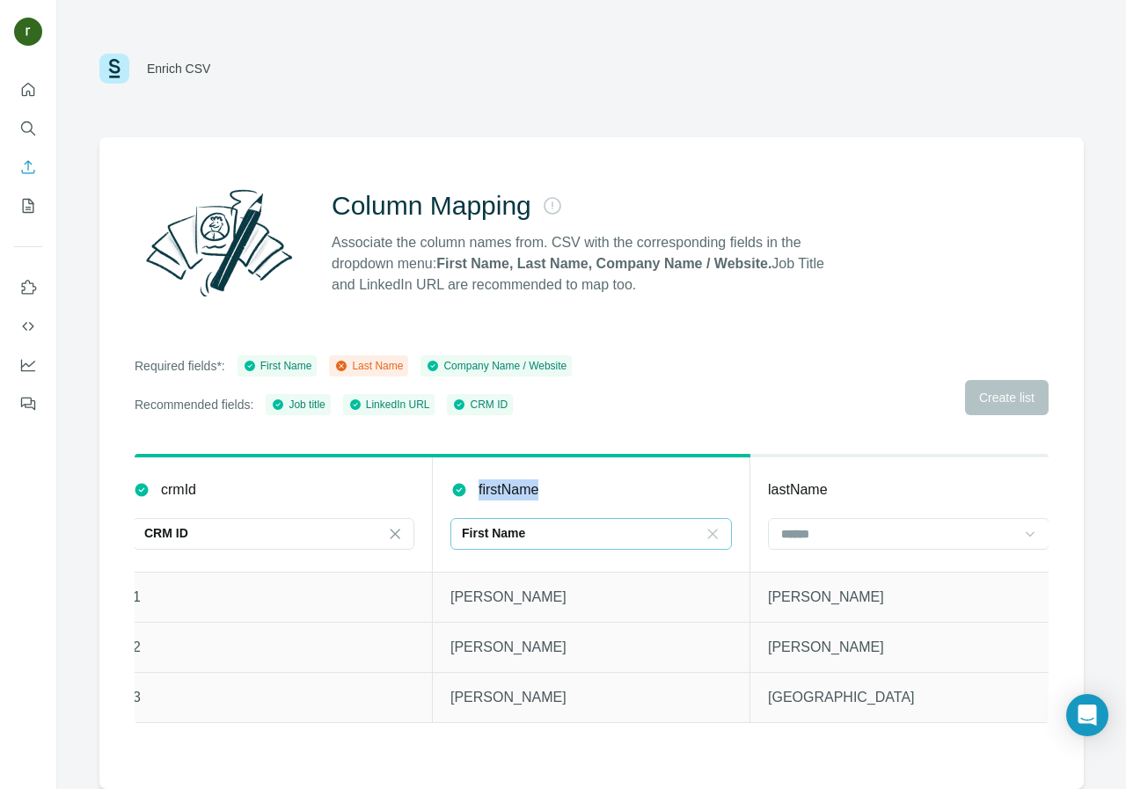
drag, startPoint x: 550, startPoint y: 483, endPoint x: 447, endPoint y: 483, distance: 102.9
click at [447, 483] on th "firstName First Name" at bounding box center [591, 514] width 317 height 116
click at [544, 532] on div "First Name" at bounding box center [580, 533] width 237 height 18
type input "*******"
click at [520, 577] on p "No results. Let's try again!" at bounding box center [591, 579] width 142 height 18
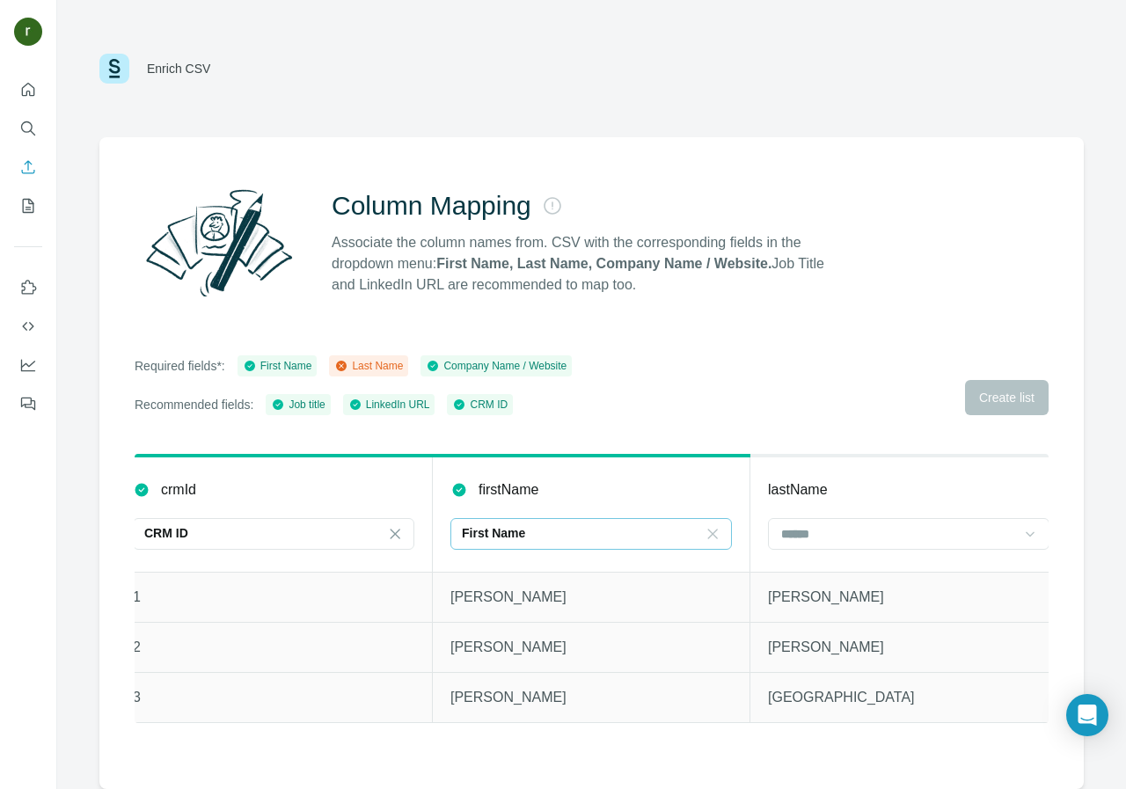
click at [471, 524] on p "First Name" at bounding box center [493, 533] width 63 height 18
type input "*******"
drag, startPoint x: 784, startPoint y: 527, endPoint x: 797, endPoint y: 529, distance: 12.6
click at [797, 529] on input at bounding box center [897, 533] width 237 height 19
click at [1034, 534] on icon at bounding box center [1030, 534] width 18 height 18
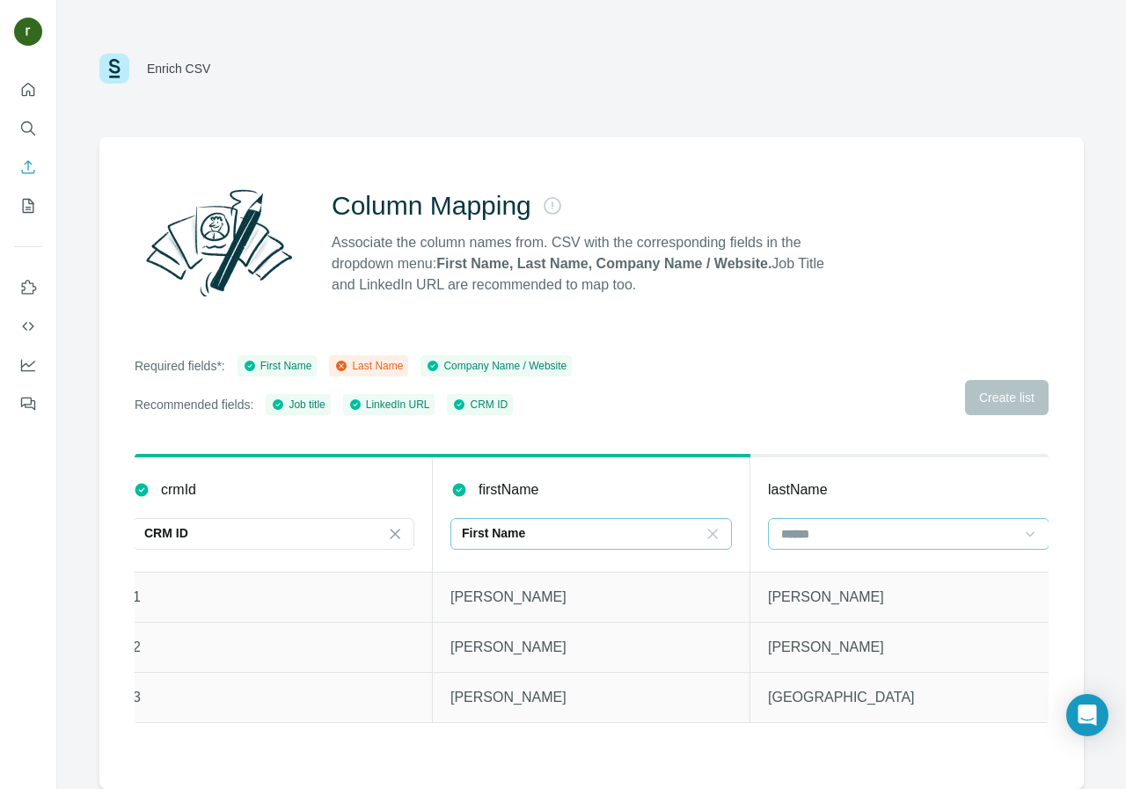
click at [781, 527] on input at bounding box center [897, 533] width 237 height 19
click at [279, 365] on div "First Name" at bounding box center [277, 366] width 69 height 16
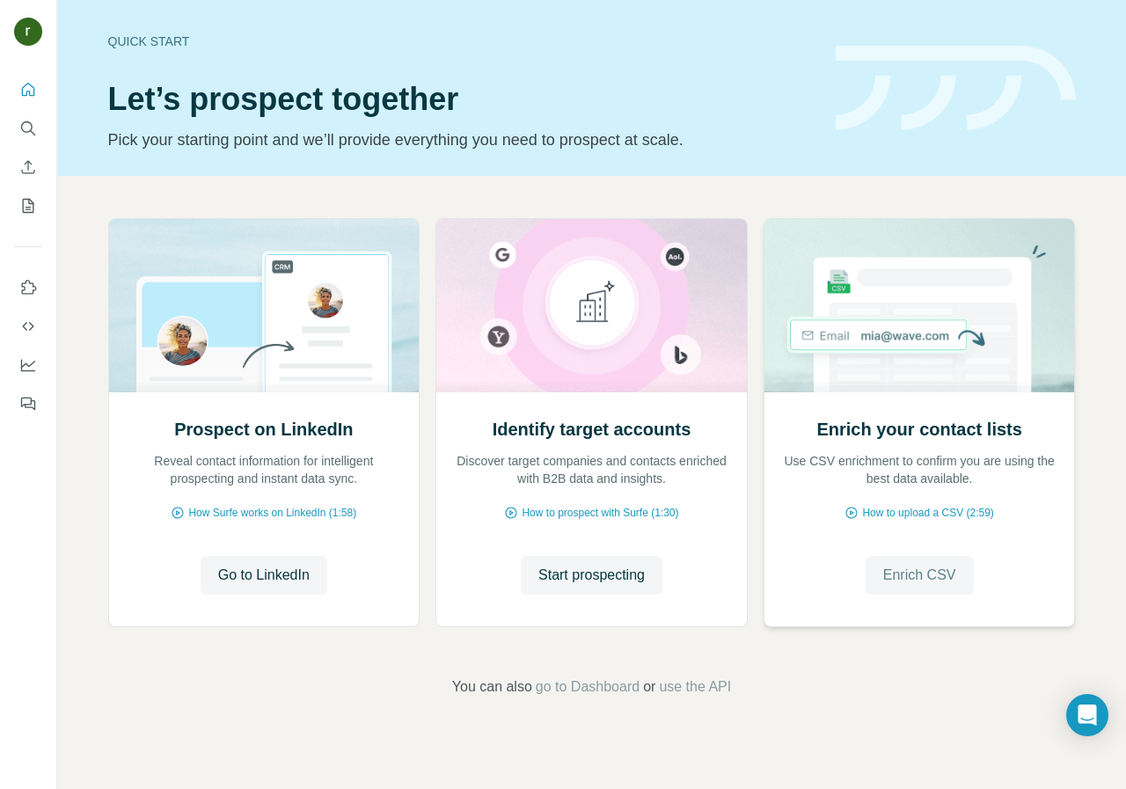
click at [901, 575] on span "Enrich CSV" at bounding box center [919, 575] width 73 height 21
click at [908, 336] on img at bounding box center [919, 305] width 312 height 173
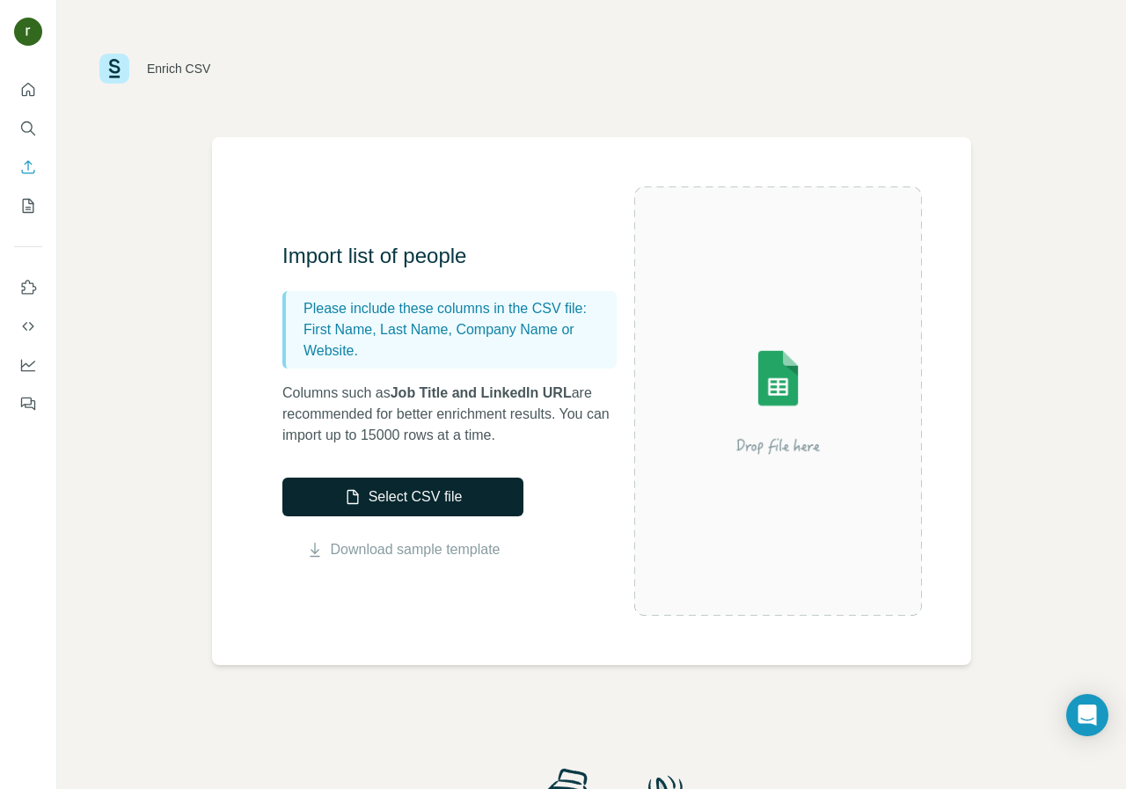
click at [411, 489] on button "Select CSV file" at bounding box center [402, 497] width 241 height 39
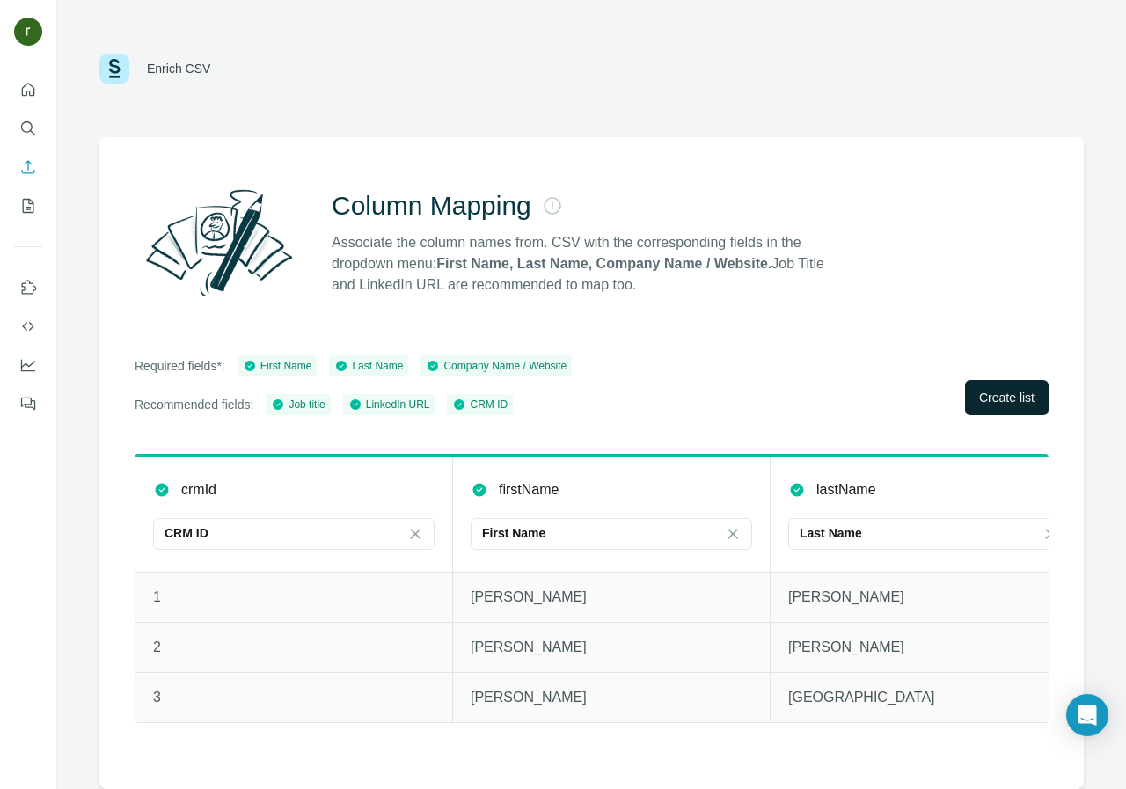
click at [1012, 392] on span "Create list" at bounding box center [1006, 398] width 55 height 18
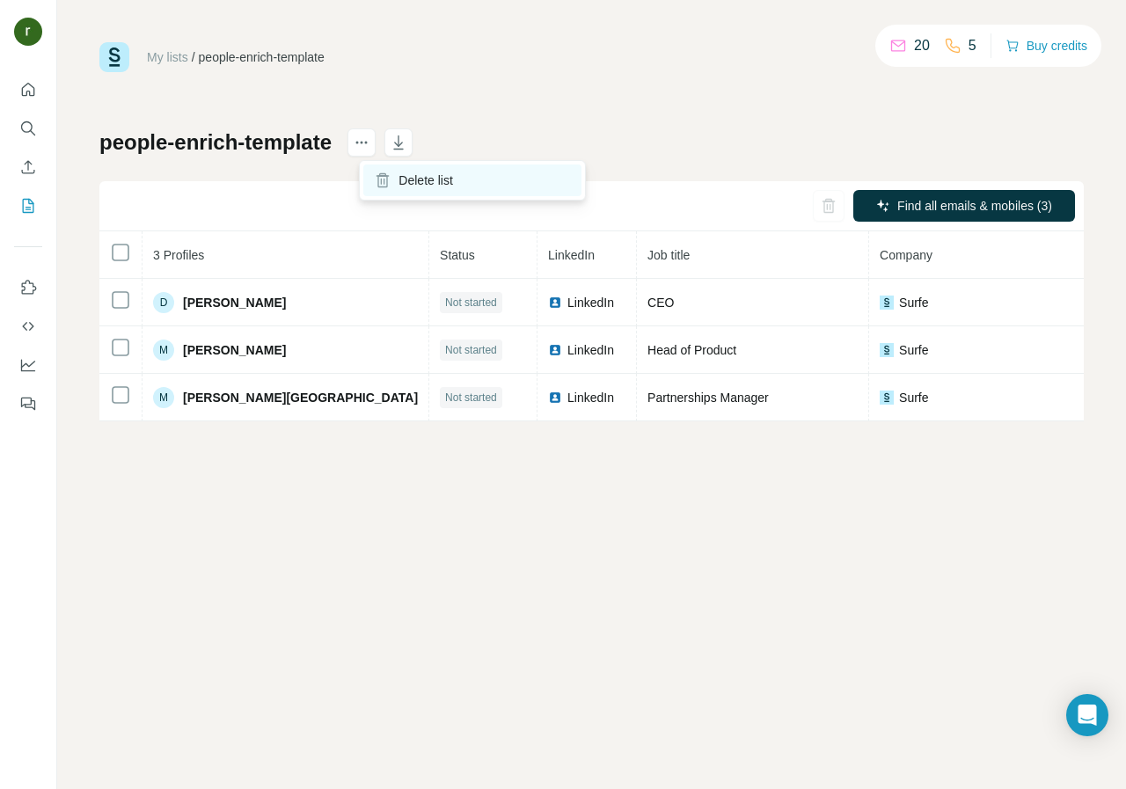
click at [389, 176] on icon at bounding box center [382, 175] width 13 height 1
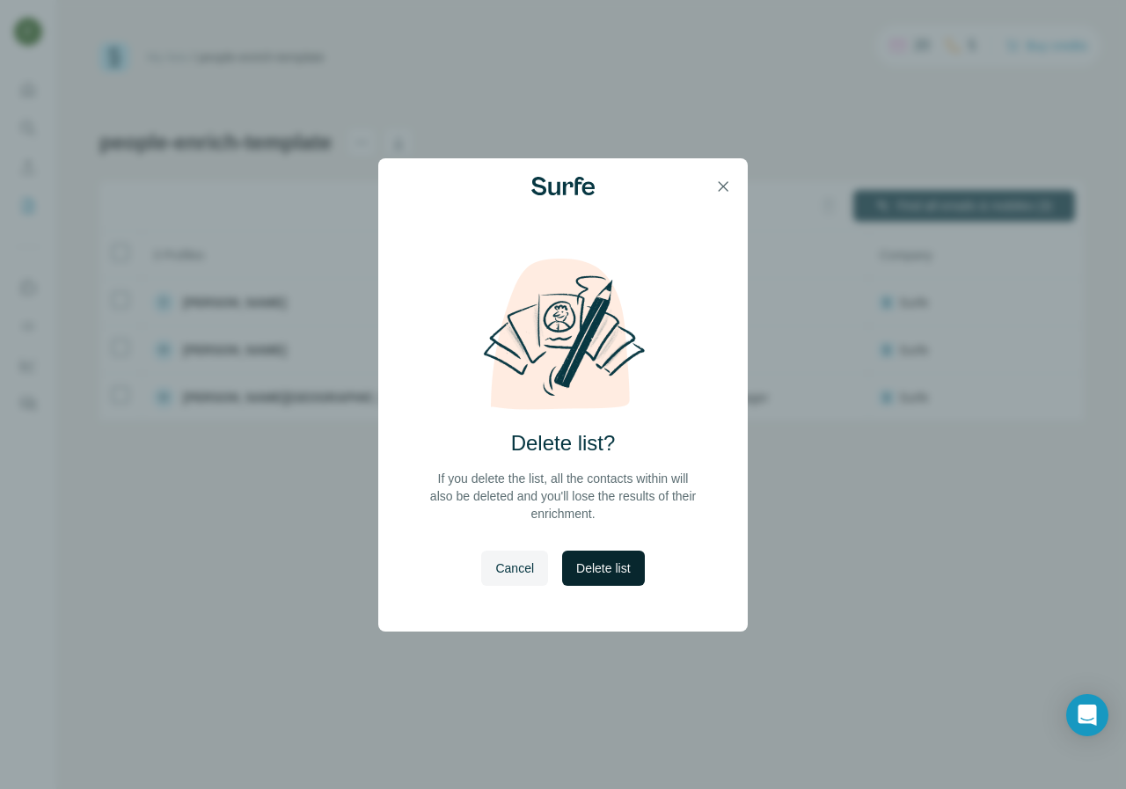
click at [604, 565] on span "Delete list" at bounding box center [603, 568] width 54 height 18
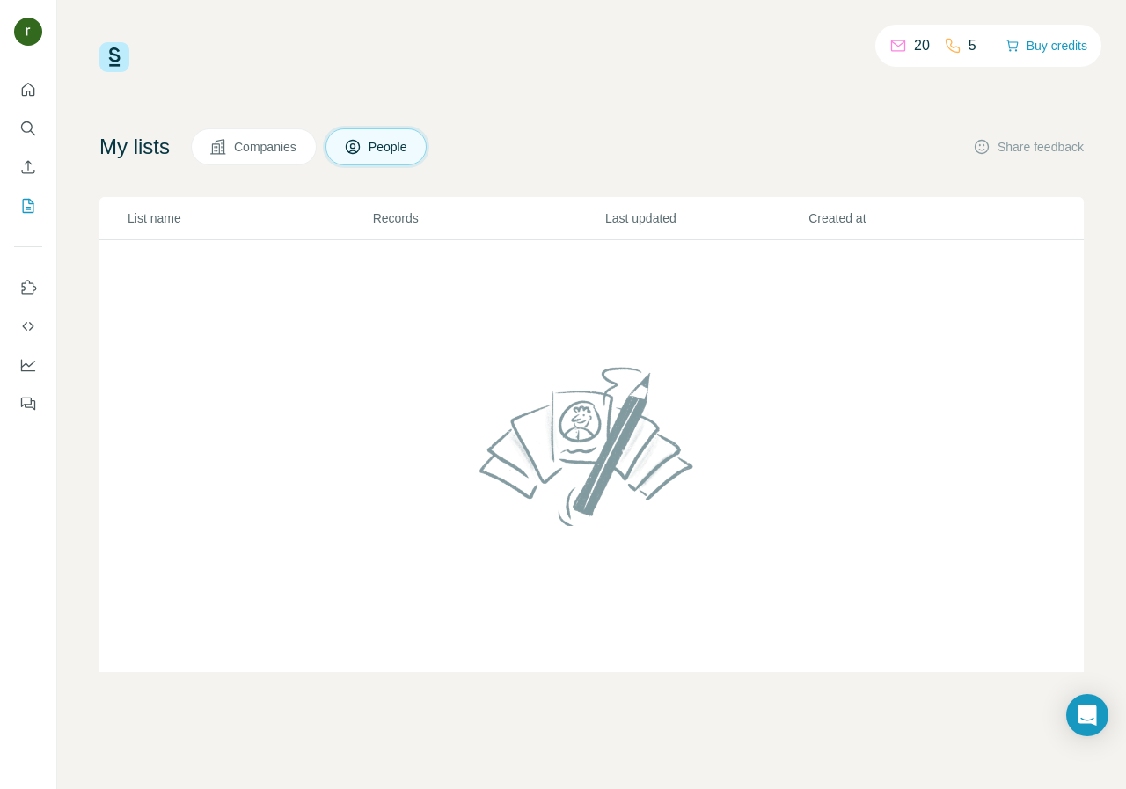
click at [130, 266] on td at bounding box center [591, 456] width 984 height 433
click at [162, 210] on p "List name" at bounding box center [250, 218] width 244 height 18
click at [412, 135] on button "People" at bounding box center [376, 146] width 102 height 37
click at [388, 218] on p "Records" at bounding box center [488, 218] width 230 height 18
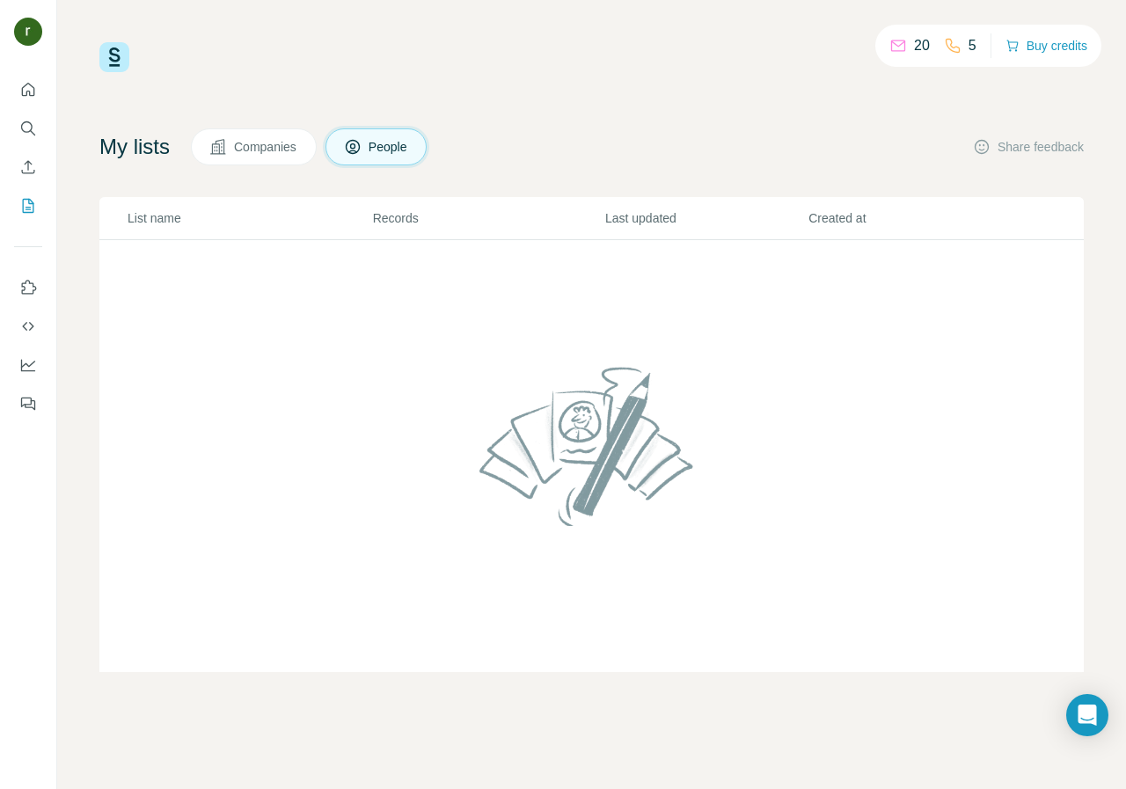
click at [642, 215] on p "Last updated" at bounding box center [705, 218] width 201 height 18
click at [836, 214] on p "Created at" at bounding box center [908, 218] width 201 height 18
click at [909, 217] on p "Created at" at bounding box center [908, 218] width 201 height 18
click at [117, 55] on img at bounding box center [114, 57] width 30 height 30
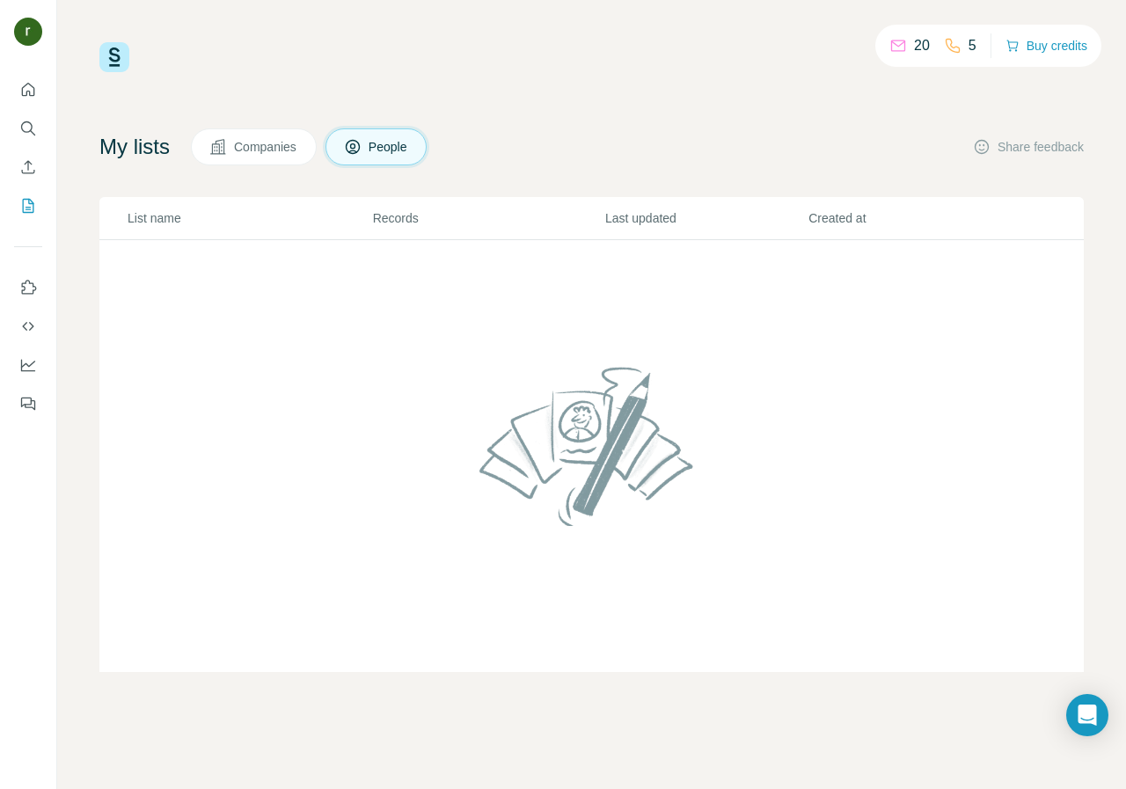
click at [117, 55] on img at bounding box center [114, 57] width 30 height 30
click at [381, 149] on span "People" at bounding box center [388, 147] width 40 height 18
click at [31, 82] on icon "Quick start" at bounding box center [28, 90] width 18 height 18
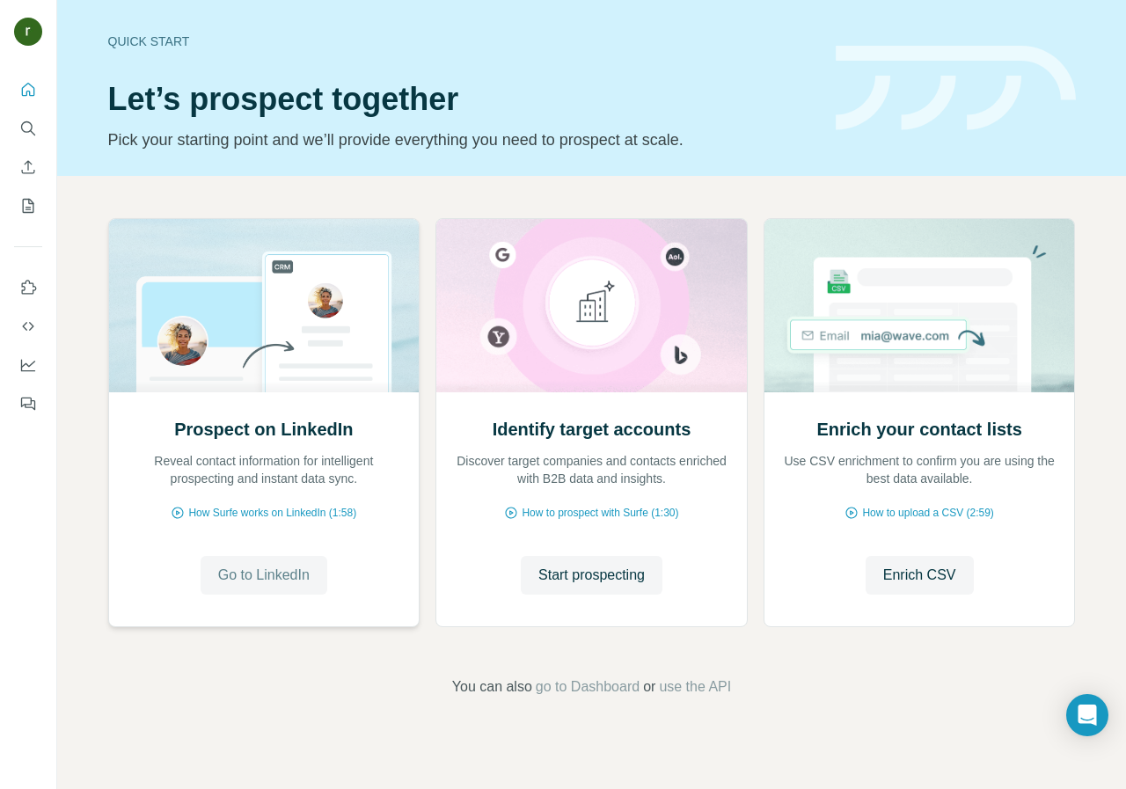
click at [232, 580] on span "Go to LinkedIn" at bounding box center [263, 575] width 91 height 21
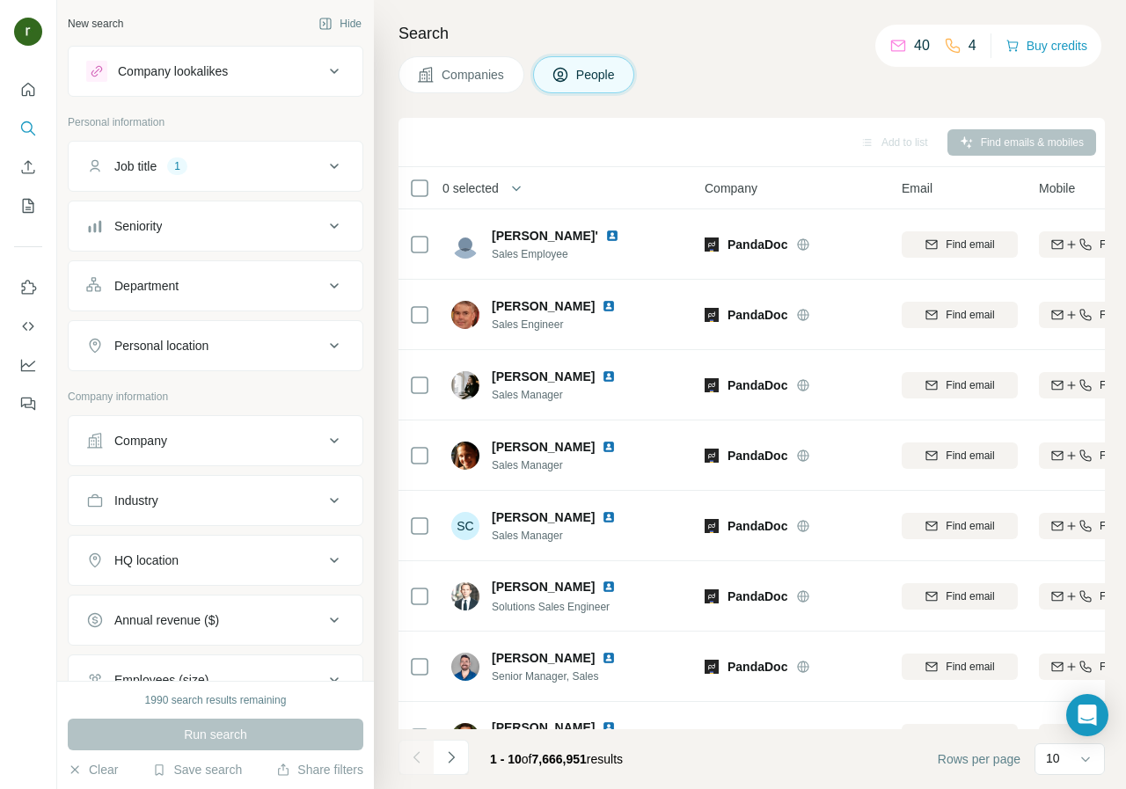
click at [324, 69] on icon at bounding box center [334, 71] width 21 height 21
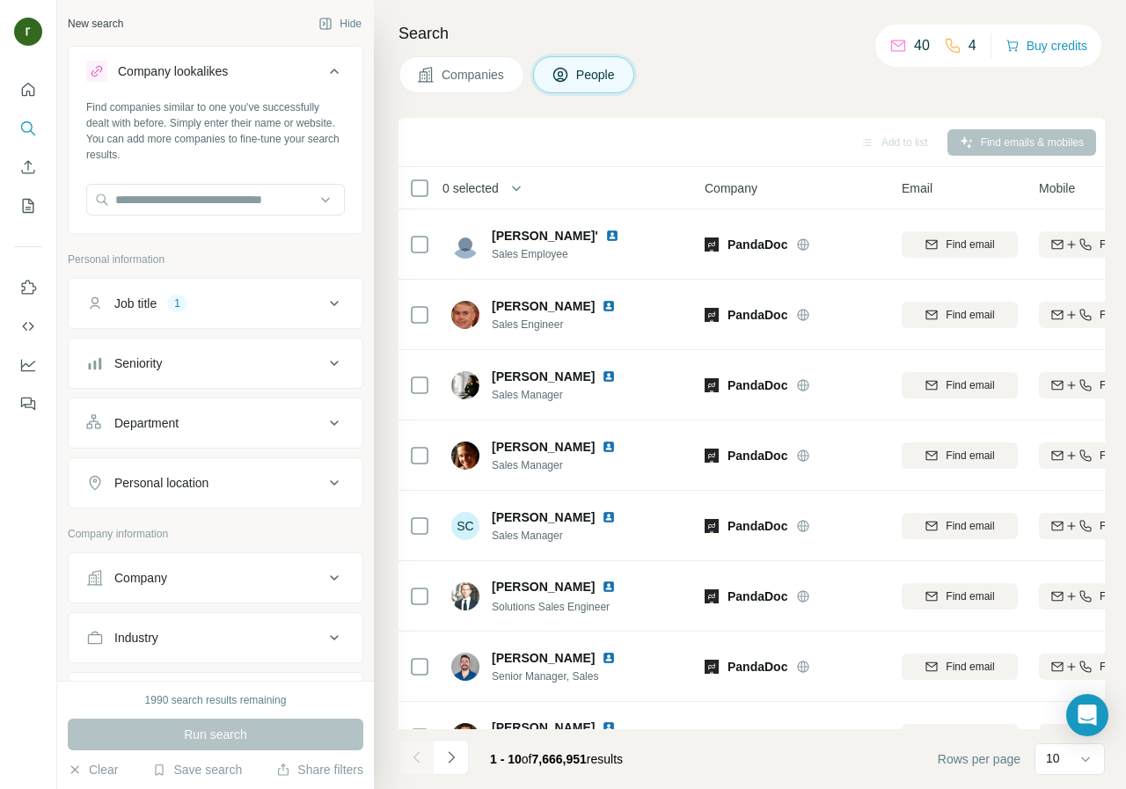
click at [675, 42] on h4 "Search" at bounding box center [751, 33] width 706 height 25
click at [324, 297] on icon at bounding box center [334, 303] width 21 height 21
